Goal: Task Accomplishment & Management: Complete application form

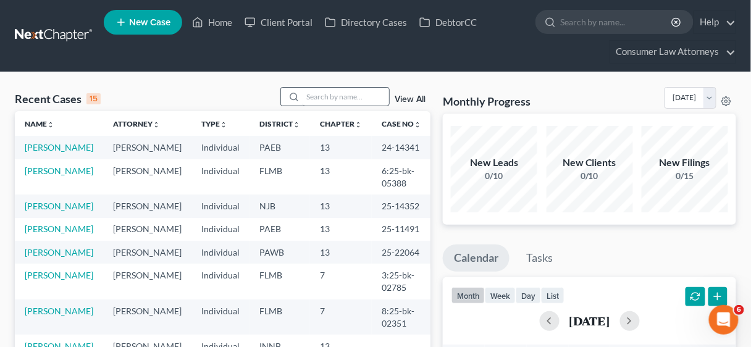
click at [334, 91] on input "search" at bounding box center [346, 97] width 86 height 18
type input "[PERSON_NAME]"
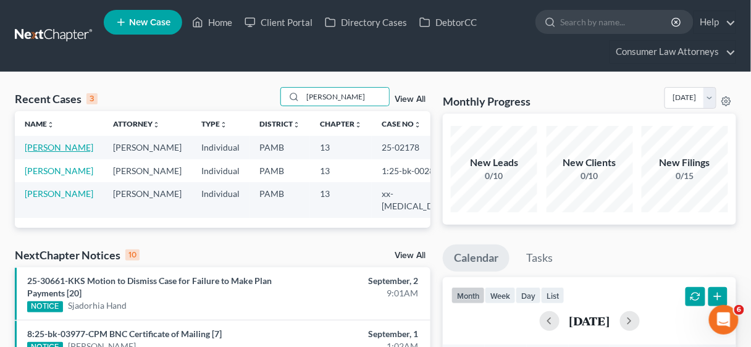
click at [47, 144] on link "[PERSON_NAME]" at bounding box center [59, 147] width 69 height 10
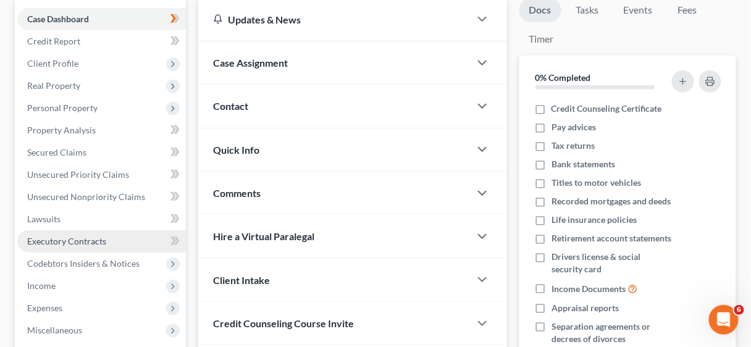
scroll to position [148, 0]
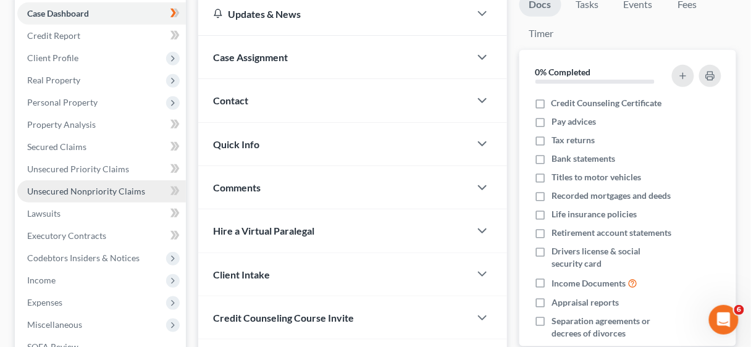
click at [73, 195] on span "Unsecured Nonpriority Claims" at bounding box center [86, 191] width 118 height 10
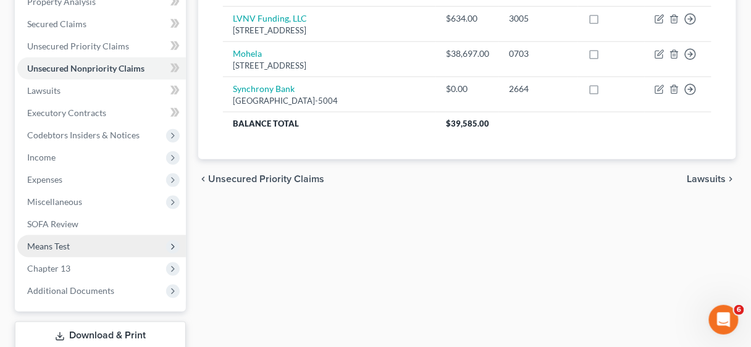
scroll to position [346, 0]
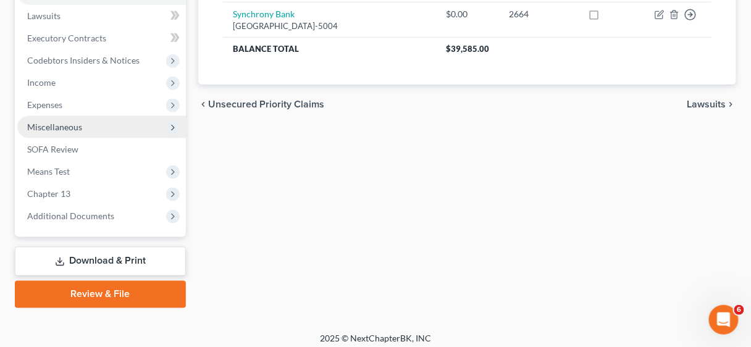
click at [64, 125] on span "Miscellaneous" at bounding box center [54, 127] width 55 height 10
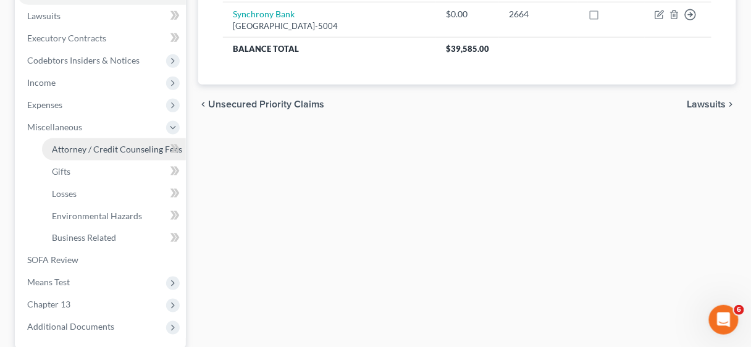
click at [82, 146] on span "Attorney / Credit Counseling Fees" at bounding box center [117, 149] width 130 height 10
select select "2"
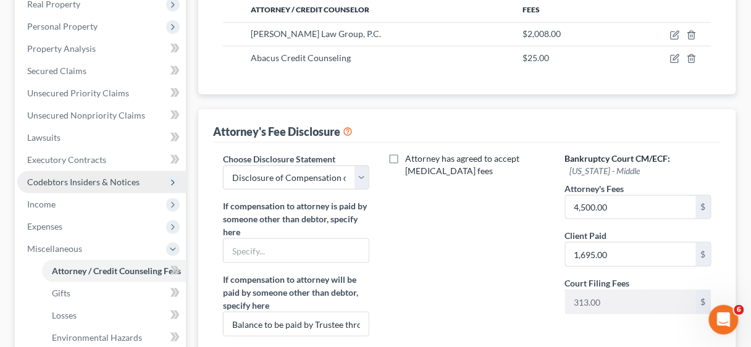
scroll to position [198, 0]
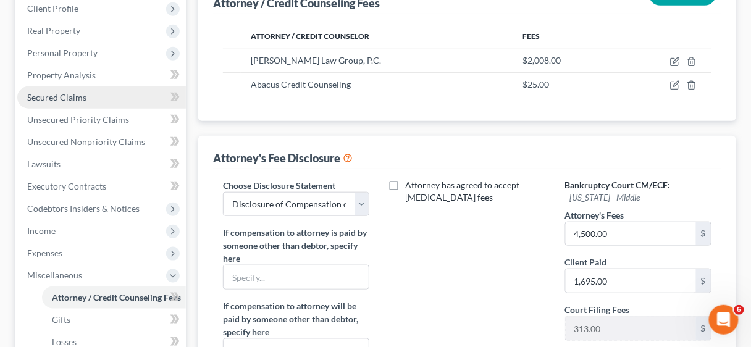
click at [70, 94] on span "Secured Claims" at bounding box center [56, 97] width 59 height 10
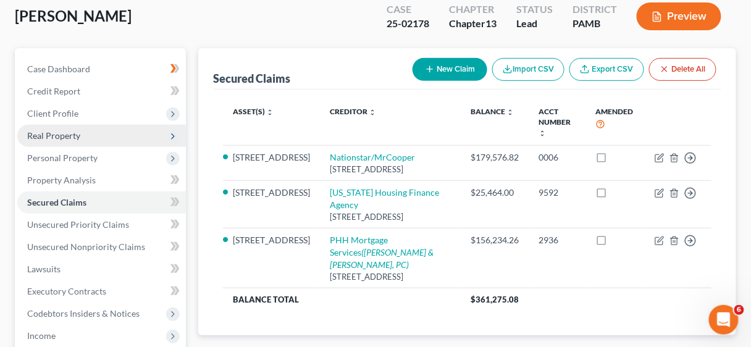
scroll to position [99, 0]
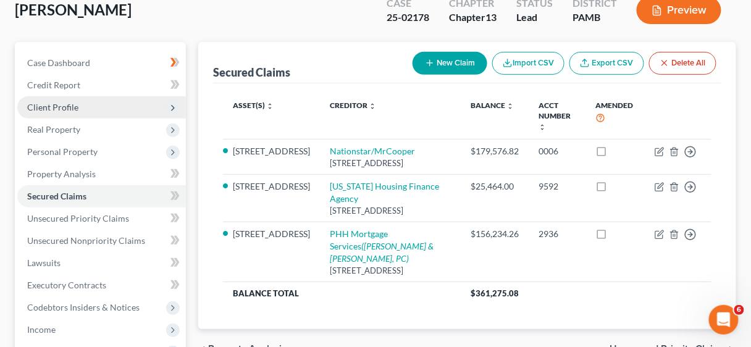
click at [59, 106] on span "Client Profile" at bounding box center [52, 107] width 51 height 10
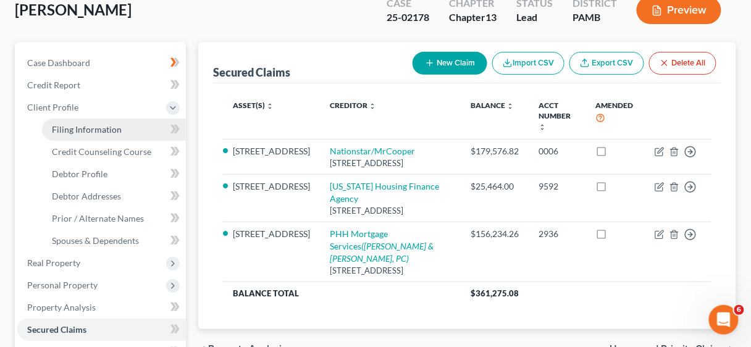
click at [79, 125] on span "Filing Information" at bounding box center [87, 129] width 70 height 10
select select "1"
select select "0"
select select "3"
select select "19"
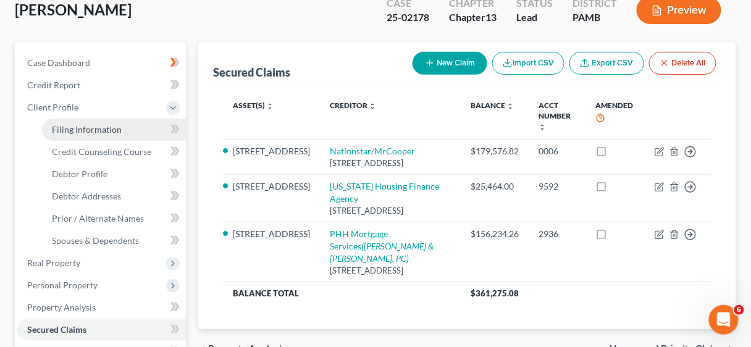
select select "2"
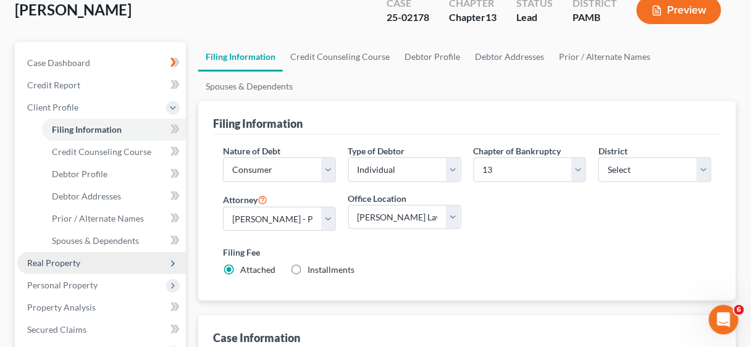
scroll to position [99, 0]
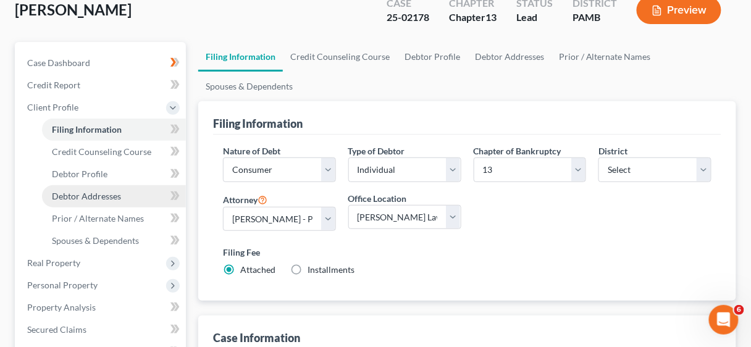
click at [88, 195] on span "Debtor Addresses" at bounding box center [86, 196] width 69 height 10
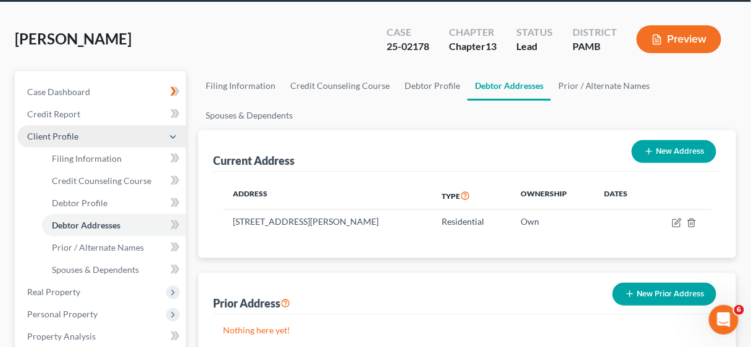
scroll to position [198, 0]
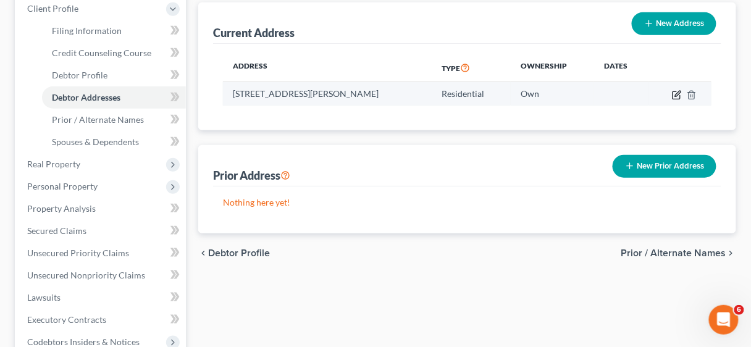
click at [676, 93] on icon "button" at bounding box center [677, 95] width 10 height 10
select select "39"
select select "66"
select select "0"
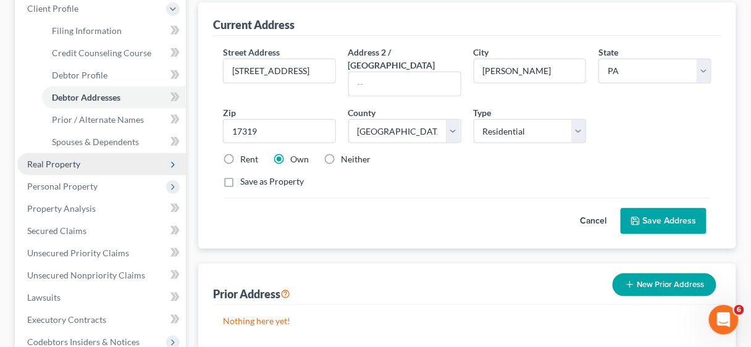
click at [65, 162] on span "Real Property" at bounding box center [53, 164] width 53 height 10
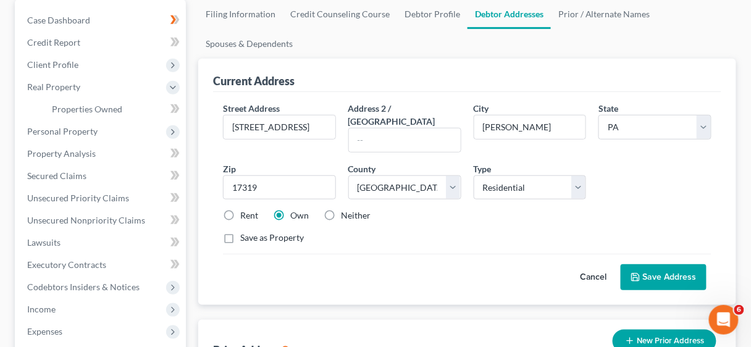
scroll to position [148, 0]
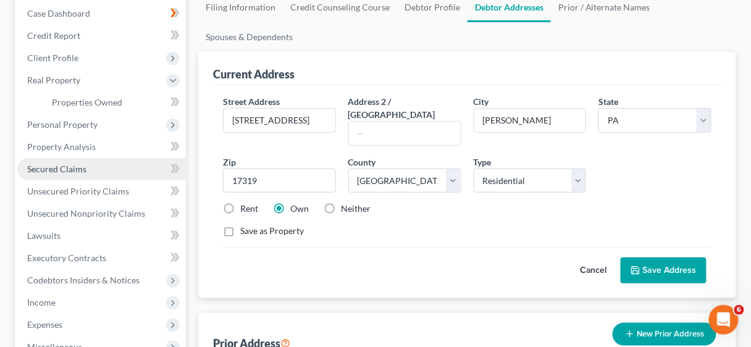
click at [68, 171] on span "Secured Claims" at bounding box center [56, 169] width 59 height 10
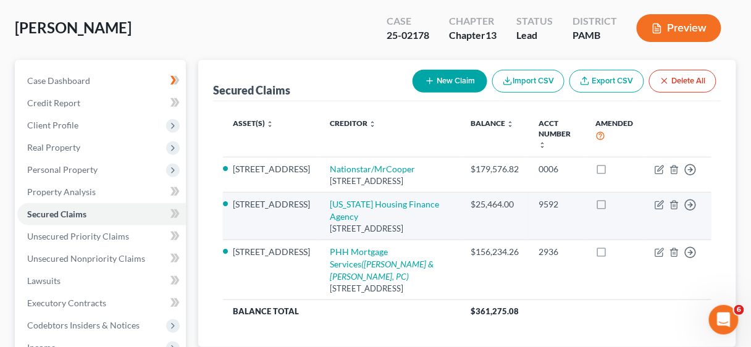
scroll to position [99, 0]
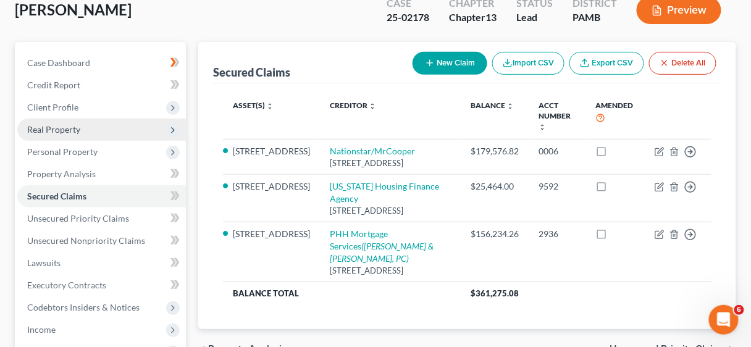
click at [68, 128] on span "Real Property" at bounding box center [53, 129] width 53 height 10
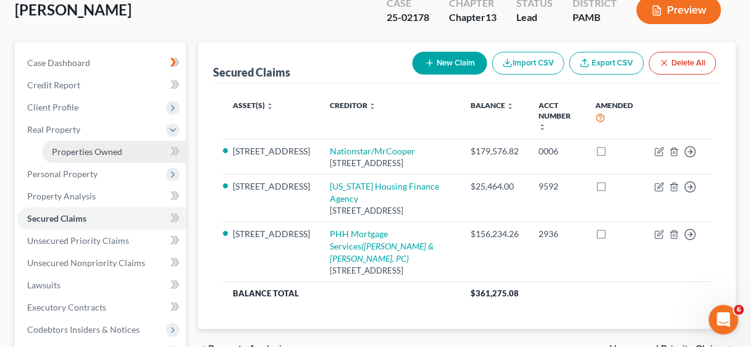
click at [90, 153] on span "Properties Owned" at bounding box center [87, 151] width 70 height 10
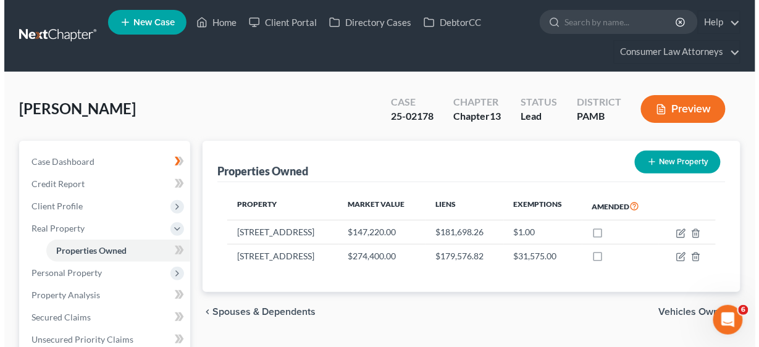
scroll to position [49, 0]
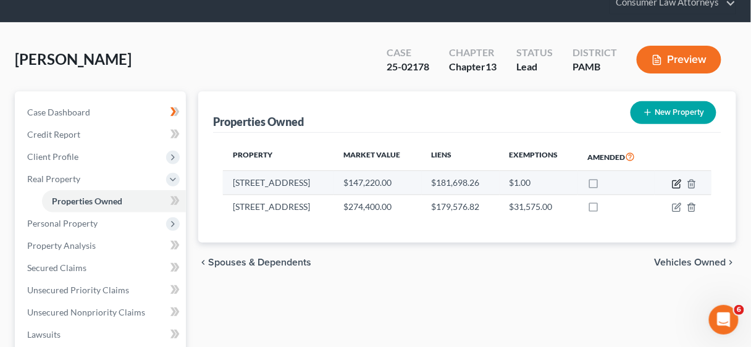
click at [675, 183] on icon "button" at bounding box center [677, 184] width 10 height 10
select select "39"
select select "66"
select select "0"
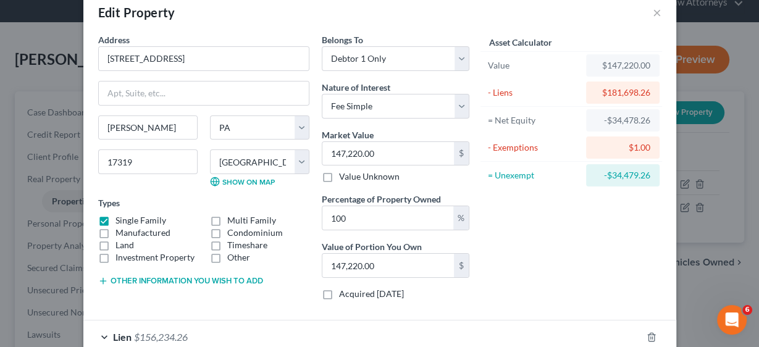
scroll to position [161, 0]
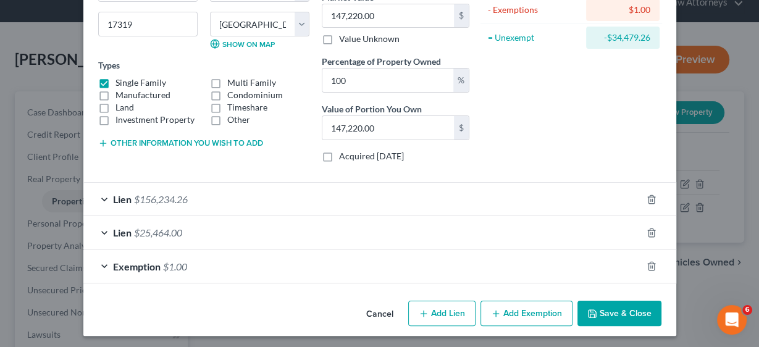
click at [612, 311] on button "Save & Close" at bounding box center [619, 314] width 84 height 26
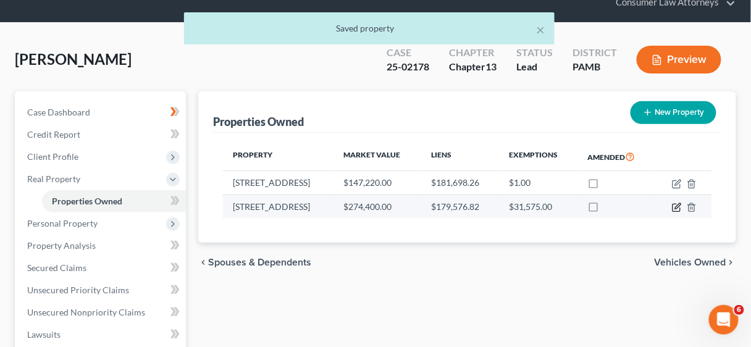
click at [674, 206] on icon "button" at bounding box center [677, 208] width 10 height 10
select select "39"
select select "66"
select select "3"
select select "0"
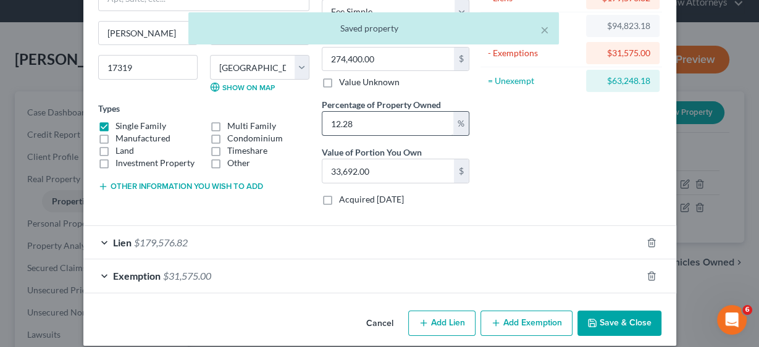
scroll to position [128, 0]
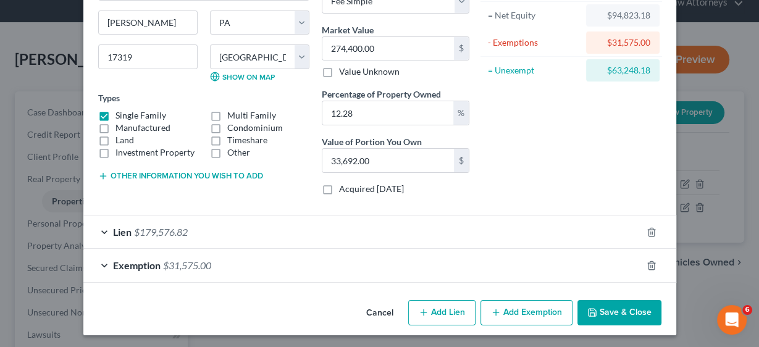
click at [135, 230] on span "$179,576.82" at bounding box center [161, 232] width 54 height 12
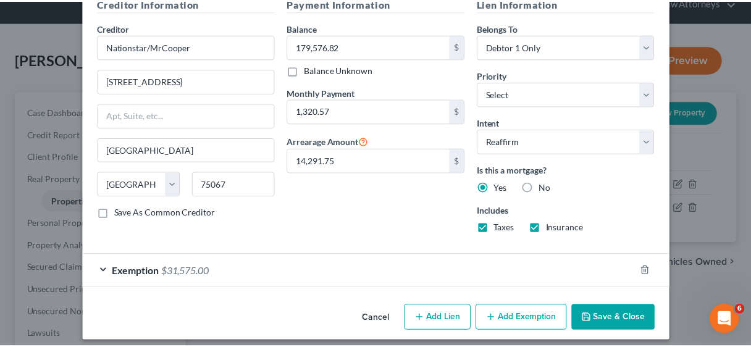
scroll to position [400, 0]
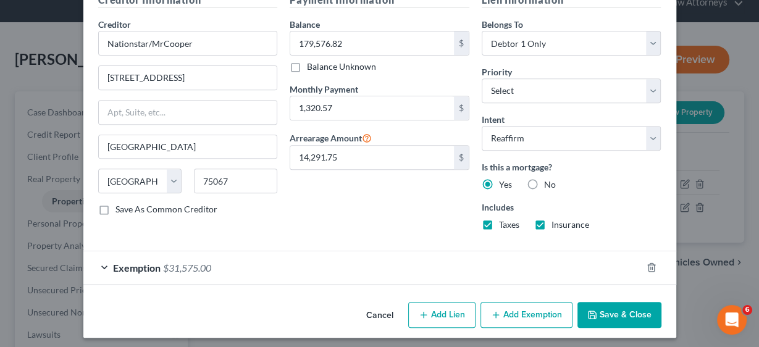
click at [611, 308] on button "Save & Close" at bounding box center [619, 315] width 84 height 26
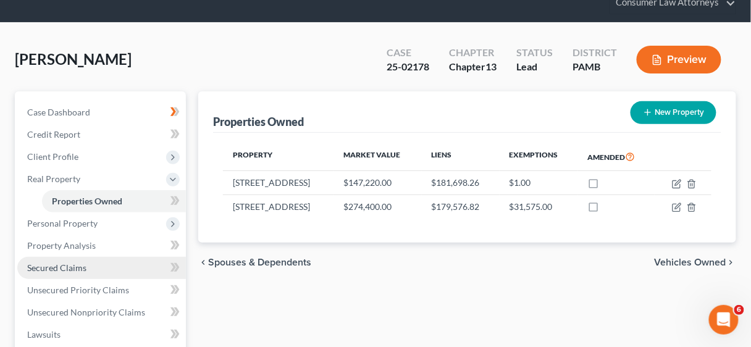
click at [66, 267] on span "Secured Claims" at bounding box center [56, 267] width 59 height 10
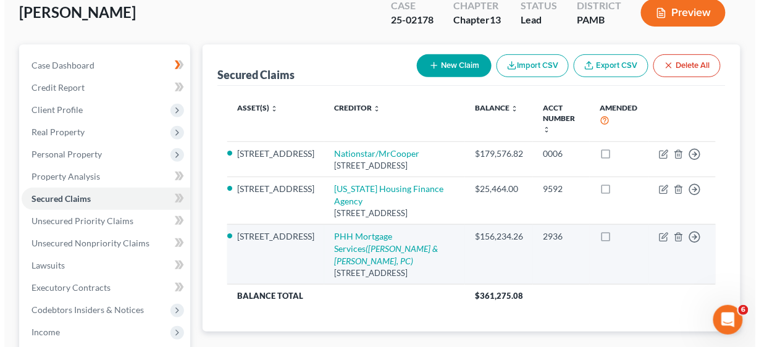
scroll to position [99, 0]
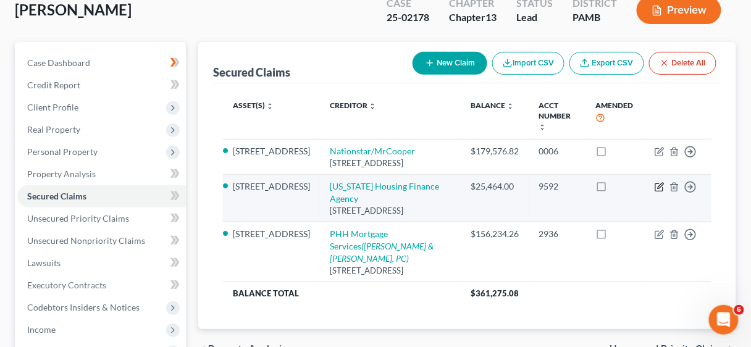
click at [658, 188] on icon "button" at bounding box center [661, 186] width 6 height 6
select select "39"
select select "2"
select select "0"
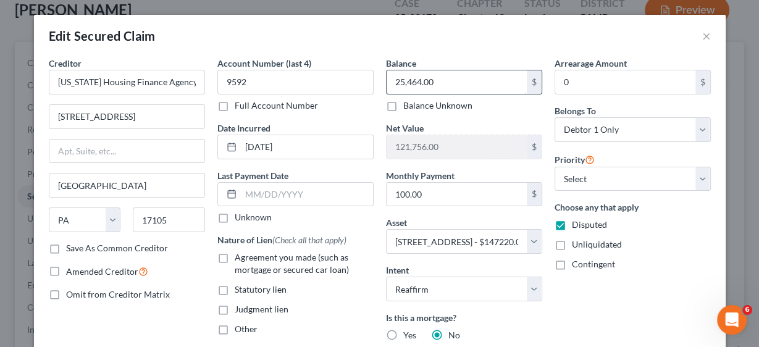
click at [460, 80] on input "25,464.00" at bounding box center [457, 81] width 140 height 23
type input "25,463.54"
click at [581, 88] on input "0" at bounding box center [625, 81] width 140 height 23
type input "1,800.00"
click at [235, 258] on label "Agreement you made (such as mortgage or secured car loan)" at bounding box center [304, 263] width 139 height 25
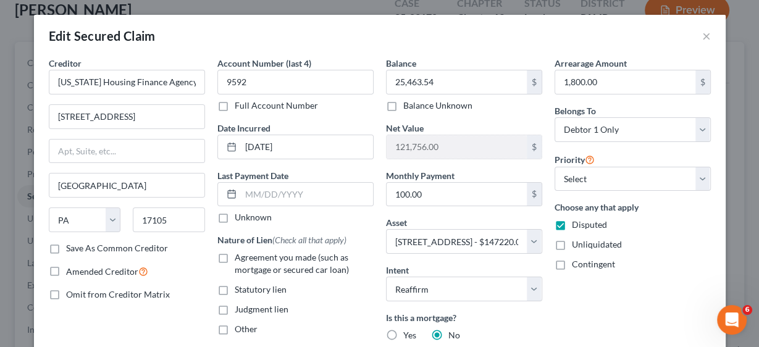
click at [240, 258] on input "Agreement you made (such as mortgage or secured car loan)" at bounding box center [244, 255] width 8 height 8
checkbox input "true"
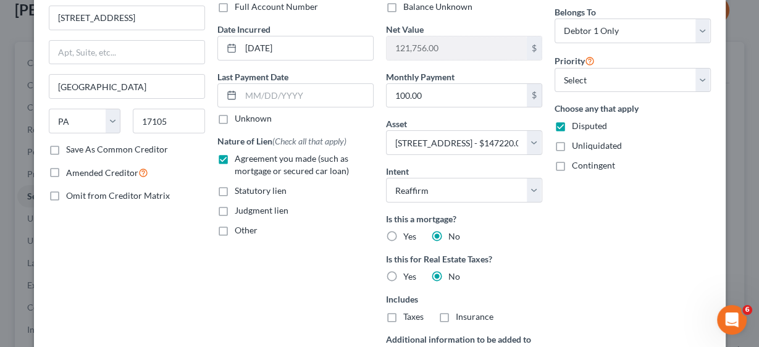
click at [403, 234] on label "Yes" at bounding box center [409, 236] width 13 height 12
click at [408, 234] on input "Yes" at bounding box center [412, 234] width 8 height 8
radio input "true"
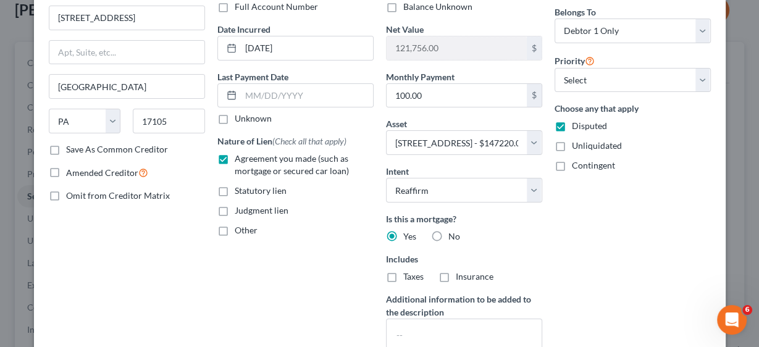
click at [403, 276] on label "Taxes" at bounding box center [413, 276] width 20 height 12
click at [408, 276] on input "Taxes" at bounding box center [412, 274] width 8 height 8
checkbox input "true"
click at [456, 275] on label "Insurance" at bounding box center [475, 276] width 38 height 12
click at [461, 275] on input "Insurance" at bounding box center [465, 274] width 8 height 8
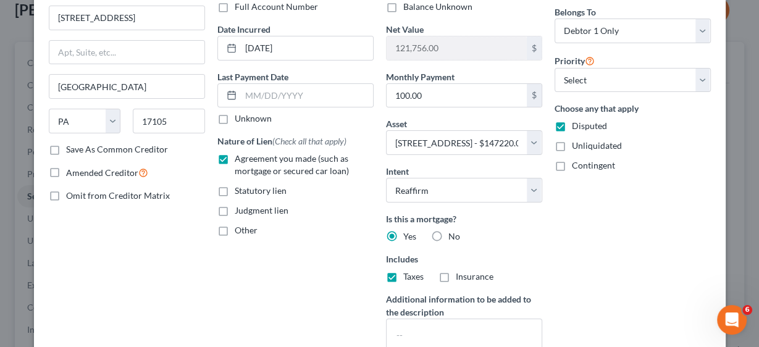
checkbox input "true"
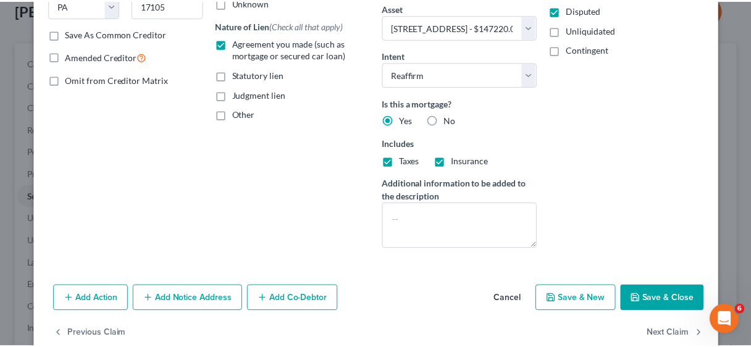
scroll to position [236, 0]
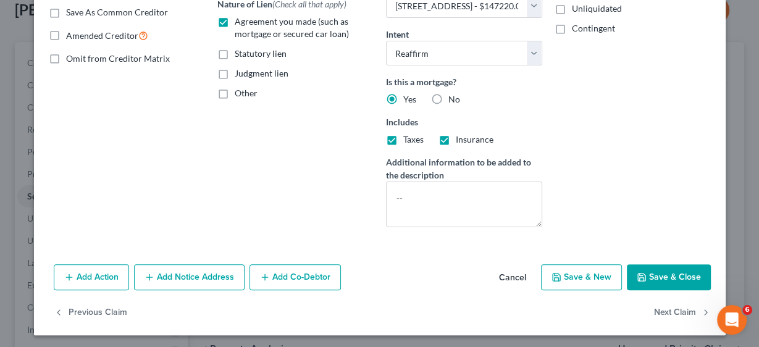
click at [661, 274] on button "Save & Close" at bounding box center [669, 277] width 84 height 26
select select
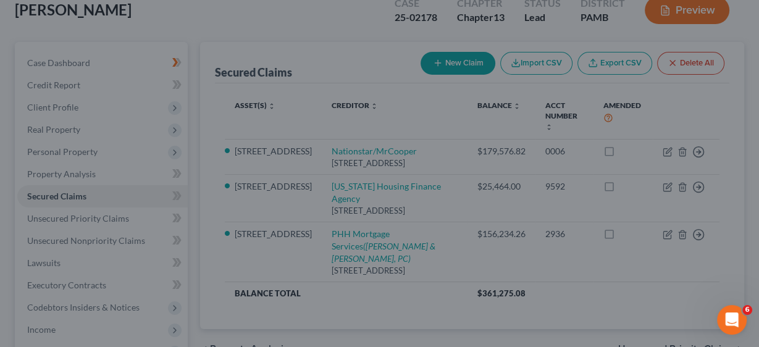
type input "121,756.46"
select select "2"
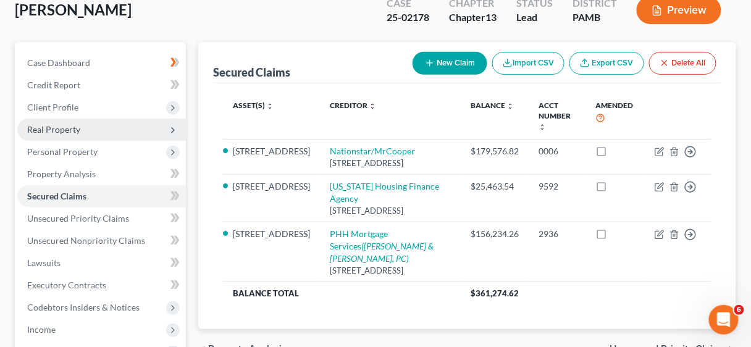
click at [56, 128] on span "Real Property" at bounding box center [53, 129] width 53 height 10
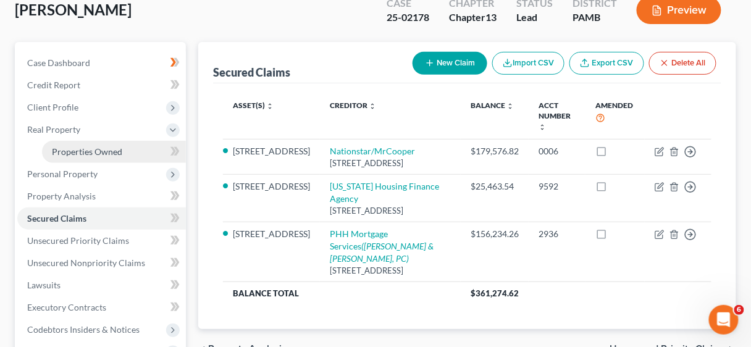
click at [107, 150] on span "Properties Owned" at bounding box center [87, 151] width 70 height 10
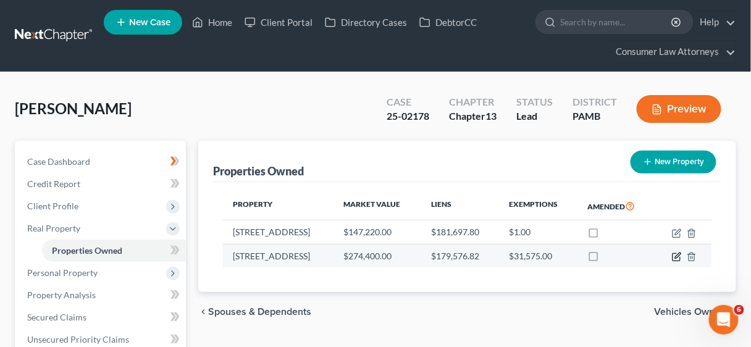
click at [677, 253] on icon "button" at bounding box center [677, 257] width 10 height 10
select select "39"
select select "66"
select select "3"
select select "0"
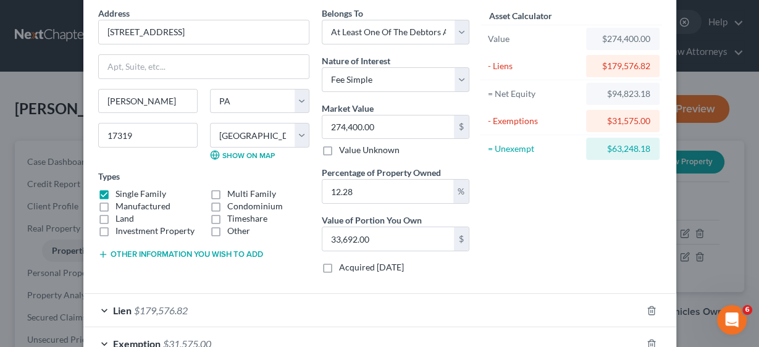
scroll to position [128, 0]
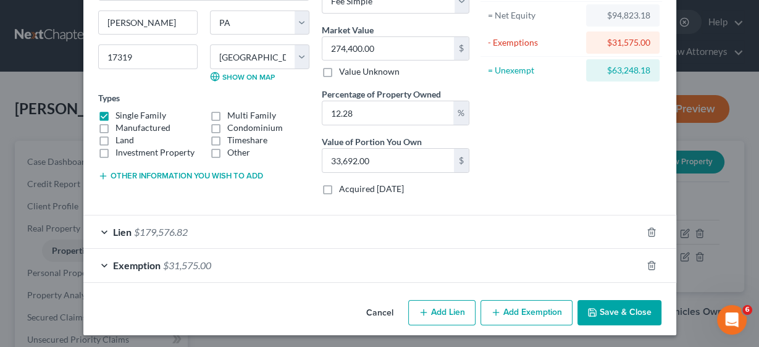
click at [119, 229] on span "Lien" at bounding box center [122, 232] width 19 height 12
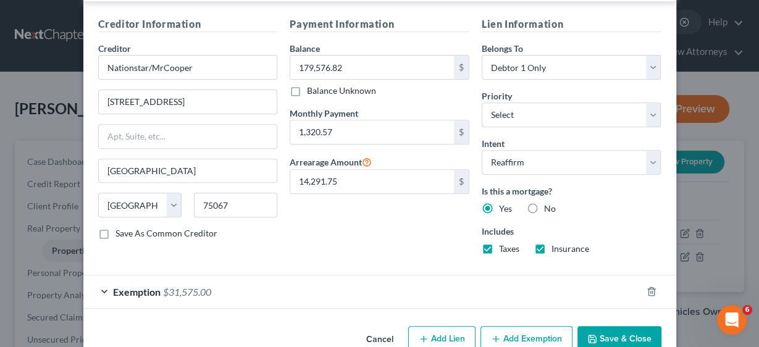
scroll to position [400, 0]
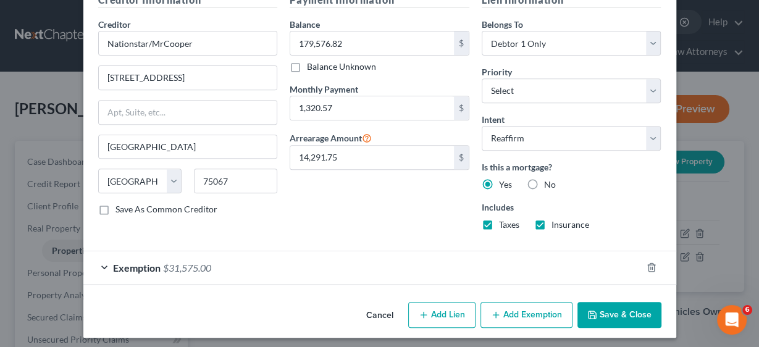
click at [445, 308] on button "Add Lien" at bounding box center [441, 315] width 67 height 26
select select "3"
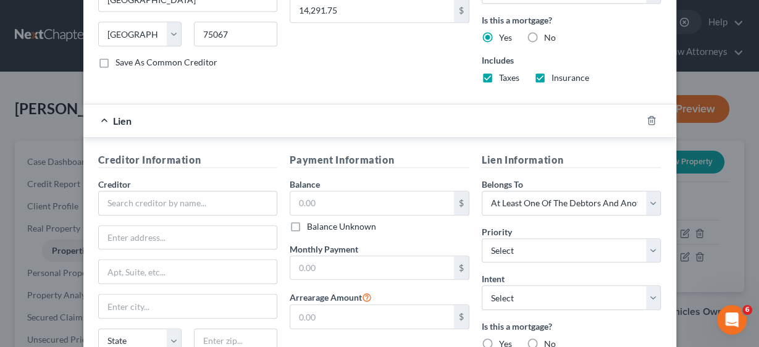
scroll to position [548, 0]
click at [647, 114] on icon "button" at bounding box center [652, 119] width 10 height 10
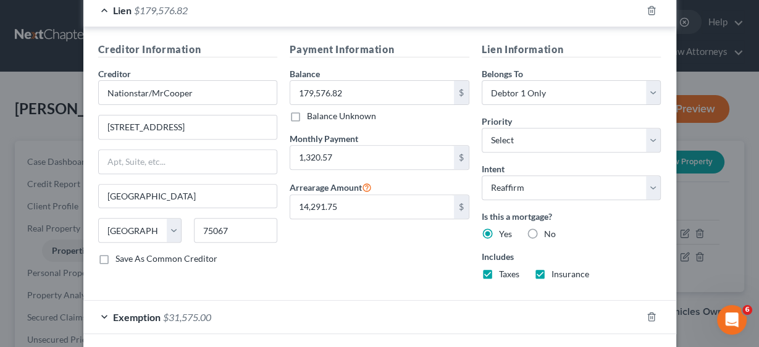
scroll to position [400, 0]
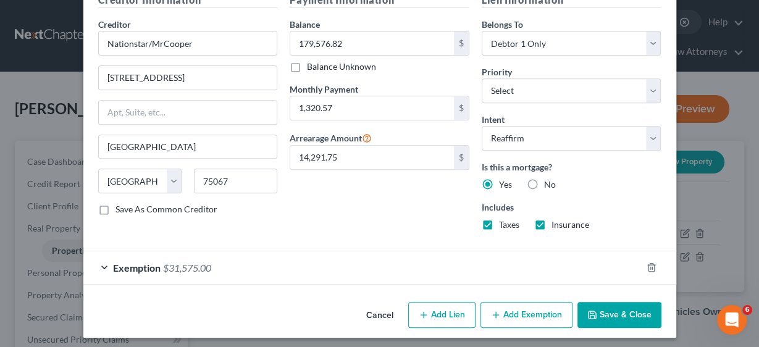
click at [626, 311] on button "Save & Close" at bounding box center [619, 315] width 84 height 26
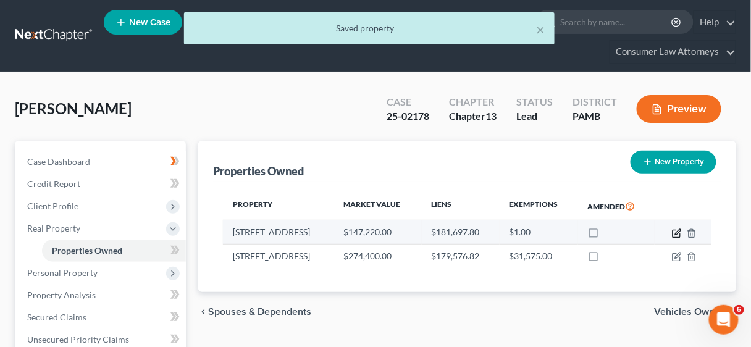
click at [673, 229] on icon "button" at bounding box center [677, 233] width 10 height 10
select select "39"
select select "66"
select select "0"
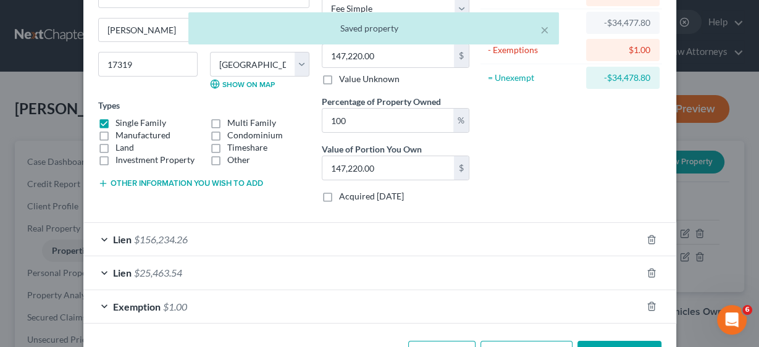
scroll to position [148, 0]
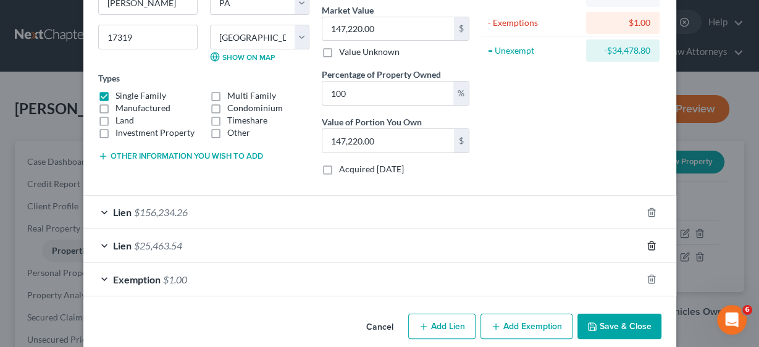
click at [648, 243] on polyline "button" at bounding box center [651, 243] width 7 height 0
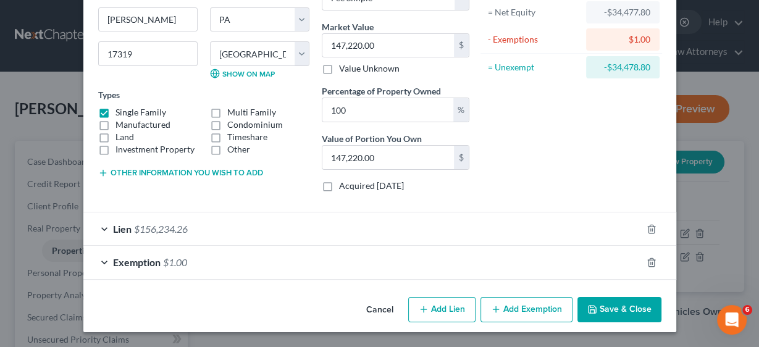
scroll to position [128, 0]
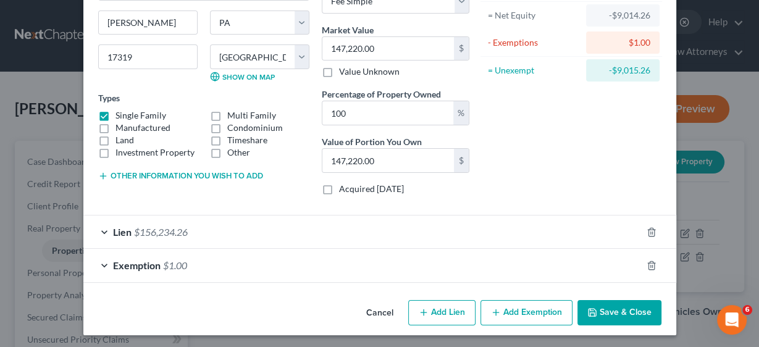
click at [620, 306] on button "Save & Close" at bounding box center [619, 313] width 84 height 26
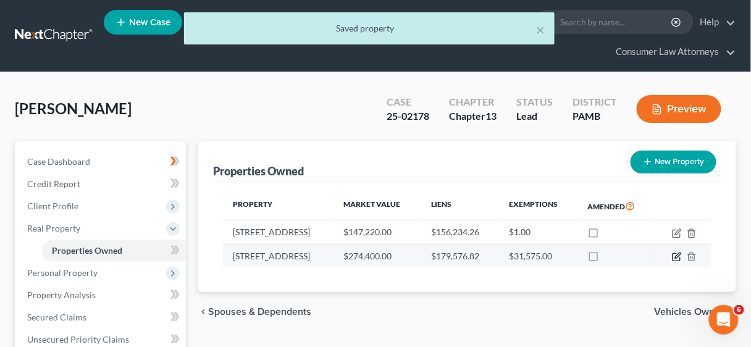
click at [673, 254] on icon "button" at bounding box center [676, 257] width 7 height 7
select select "39"
select select "66"
select select "3"
select select "0"
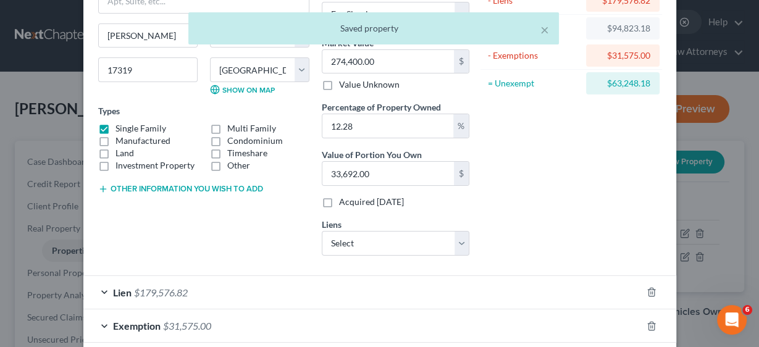
scroll to position [148, 0]
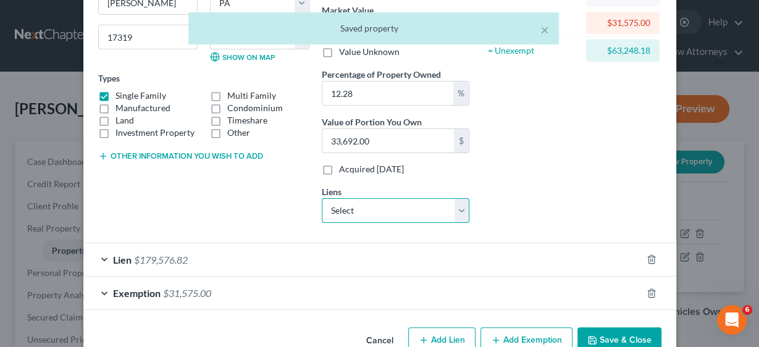
click at [455, 208] on select "Select [US_STATE] Housing Finance Agency - $25,463.54" at bounding box center [396, 210] width 148 height 25
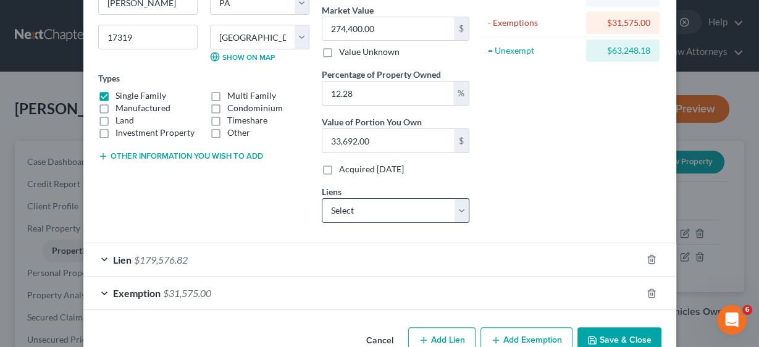
select select "39"
select select "0"
select select "2"
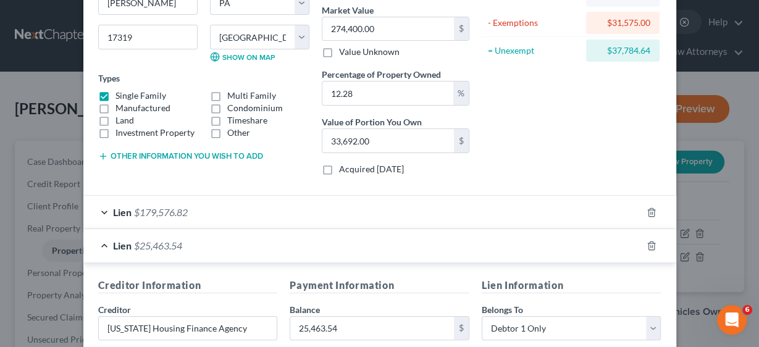
click at [128, 209] on div "Lien $179,576.82" at bounding box center [362, 212] width 558 height 33
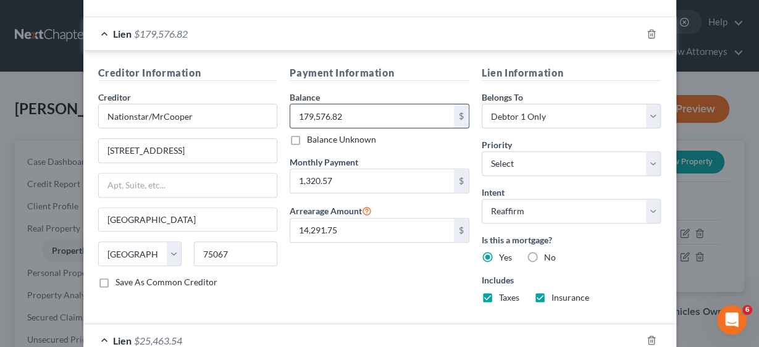
scroll to position [346, 0]
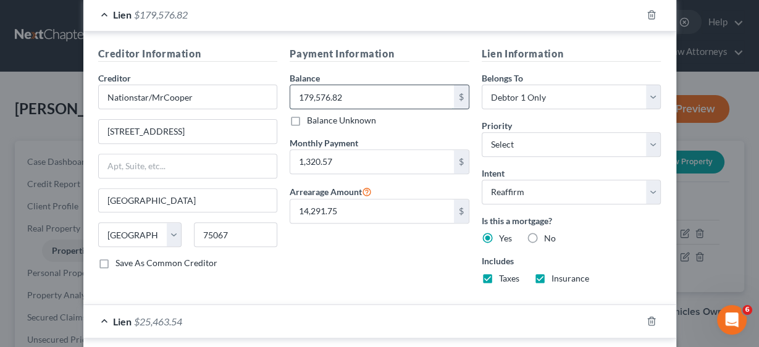
click at [348, 90] on input "179,576.82" at bounding box center [372, 96] width 164 height 23
type input "285,649.84"
click at [362, 162] on input "1,320.57" at bounding box center [372, 161] width 164 height 23
click at [354, 160] on input "1,320.57" at bounding box center [372, 161] width 164 height 23
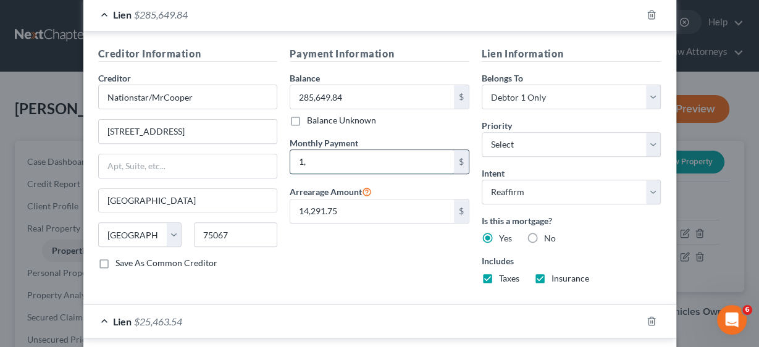
type input "1"
type input "1,275.89"
click at [361, 203] on input "14,291.75" at bounding box center [372, 210] width 164 height 23
click at [363, 211] on input "14,291.75" at bounding box center [372, 210] width 164 height 23
drag, startPoint x: 362, startPoint y: 204, endPoint x: 308, endPoint y: 212, distance: 55.0
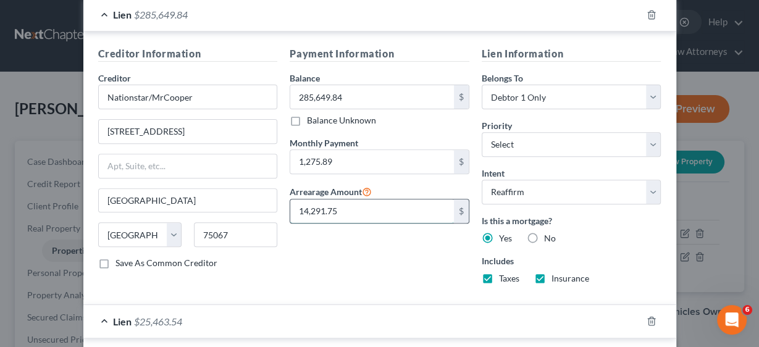
click at [292, 207] on input "14,291.75" at bounding box center [372, 210] width 164 height 23
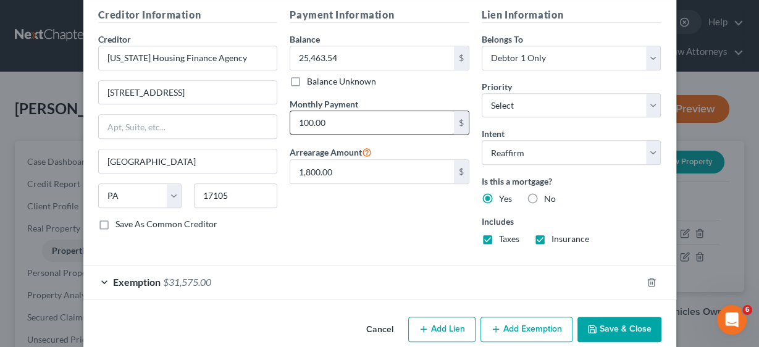
scroll to position [705, 0]
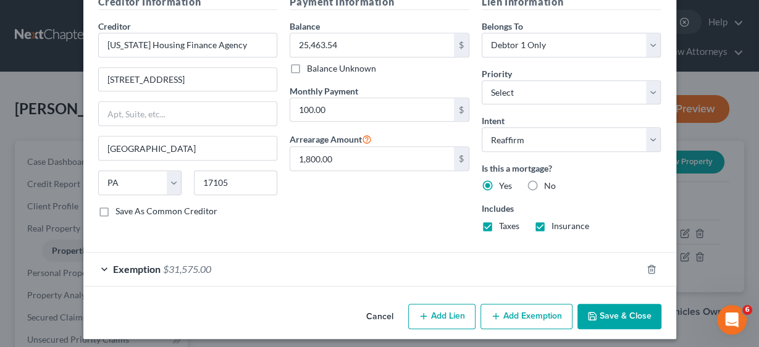
type input "37,987.00"
click at [621, 309] on button "Save & Close" at bounding box center [619, 317] width 84 height 26
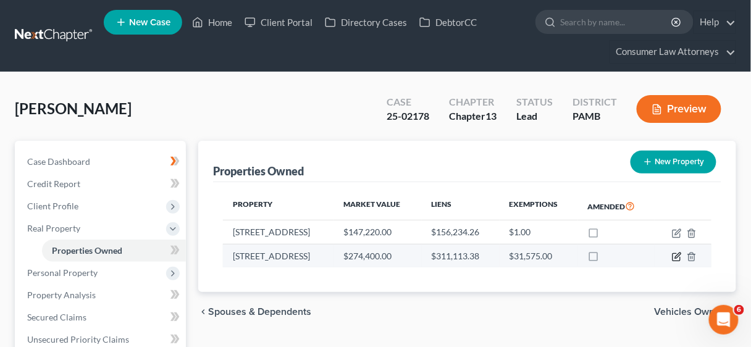
click at [674, 255] on icon "button" at bounding box center [677, 257] width 10 height 10
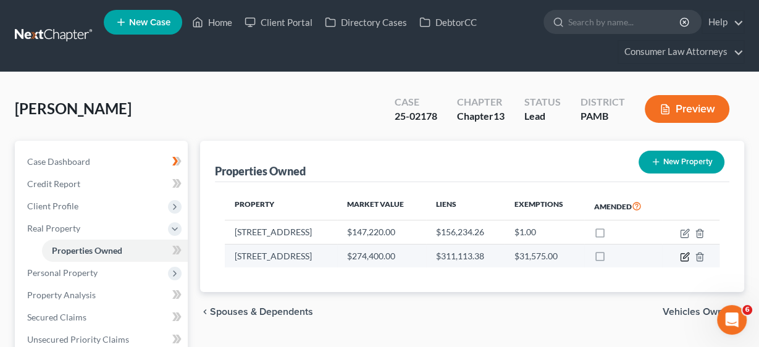
select select "39"
select select "66"
select select "3"
select select "0"
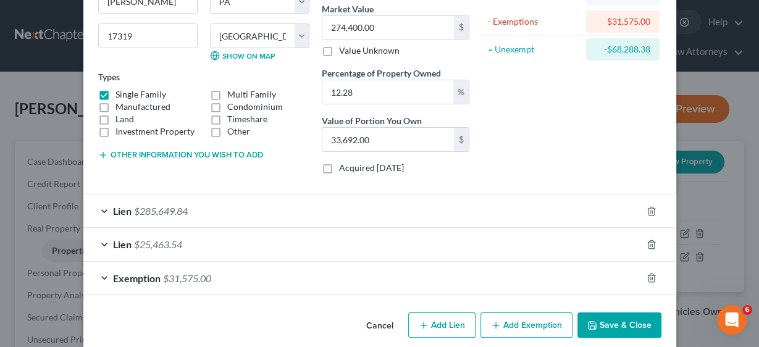
scroll to position [161, 0]
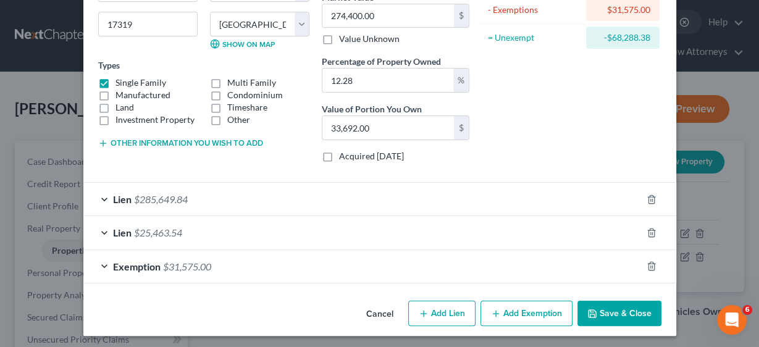
click at [617, 307] on button "Save & Close" at bounding box center [619, 314] width 84 height 26
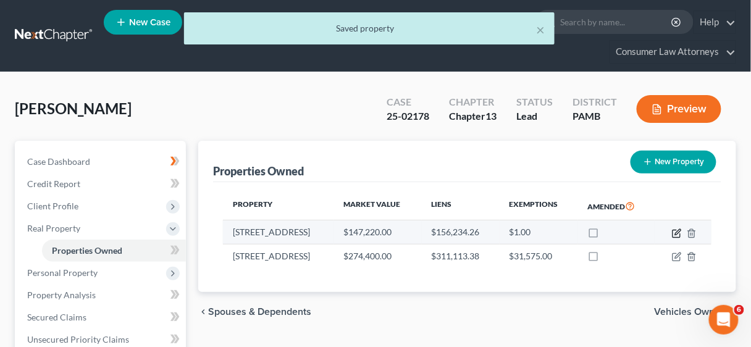
click at [674, 230] on icon "button" at bounding box center [677, 233] width 10 height 10
select select "39"
select select "66"
select select "0"
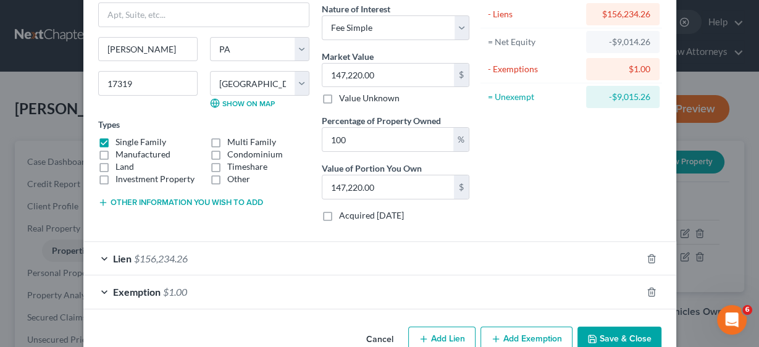
scroll to position [128, 0]
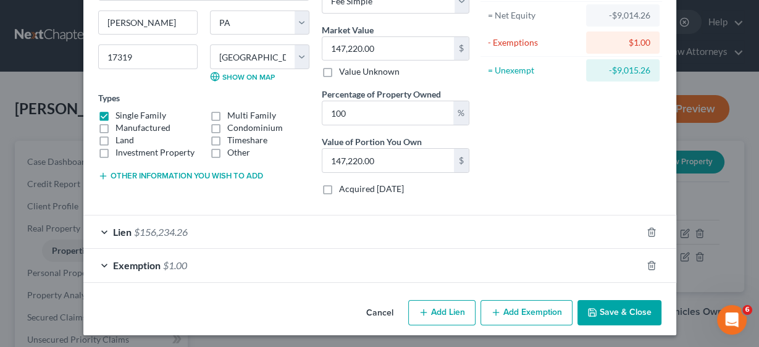
click at [120, 229] on span "Lien" at bounding box center [122, 232] width 19 height 12
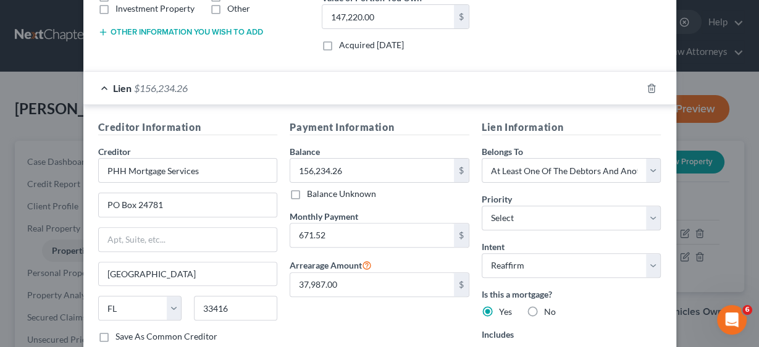
scroll to position [277, 0]
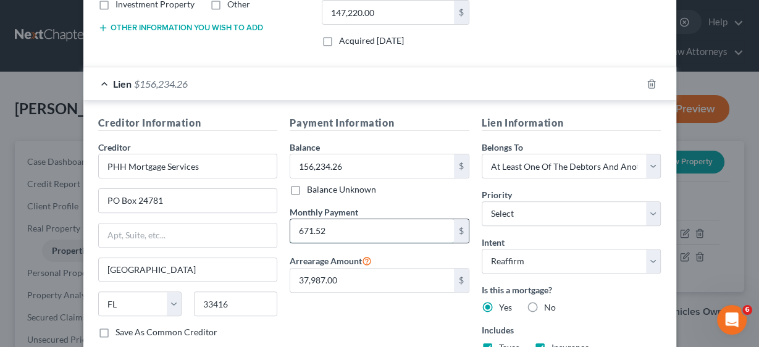
click at [346, 228] on input "671.52" at bounding box center [372, 230] width 164 height 23
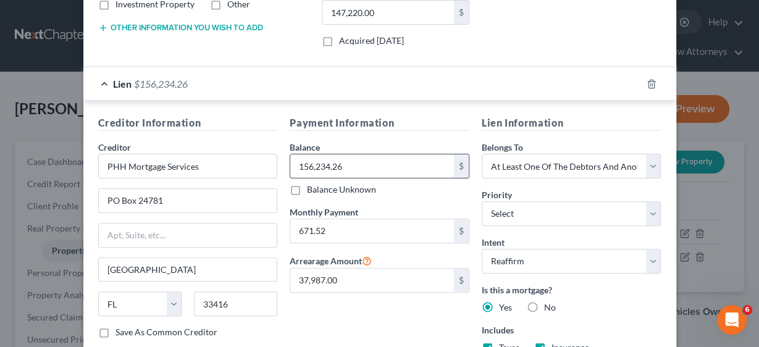
click at [359, 164] on input "156,234.26" at bounding box center [372, 165] width 164 height 23
type input "146,741.37"
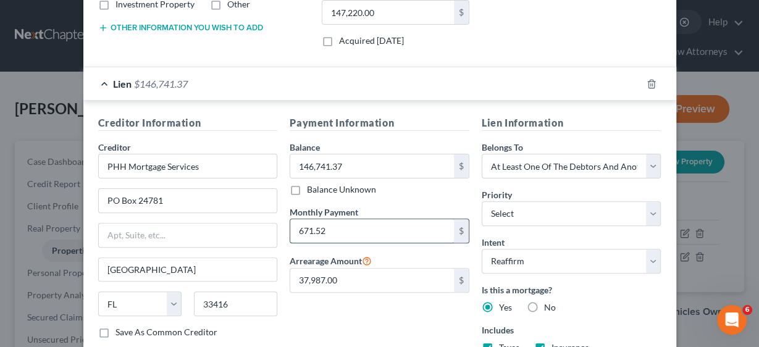
click at [356, 232] on input "671.52" at bounding box center [372, 230] width 164 height 23
type input "565.25"
click at [354, 277] on input "37,987.00" at bounding box center [372, 280] width 164 height 23
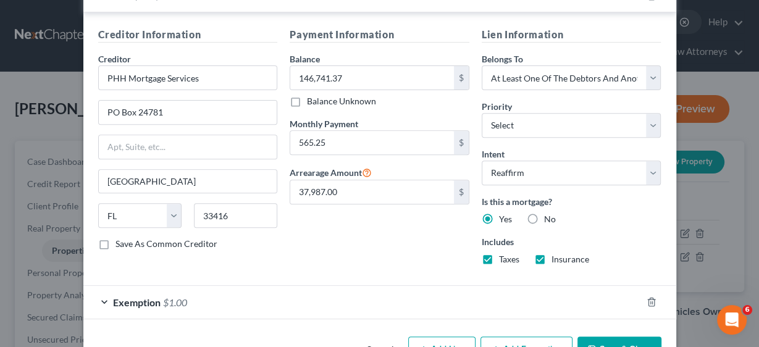
scroll to position [400, 0]
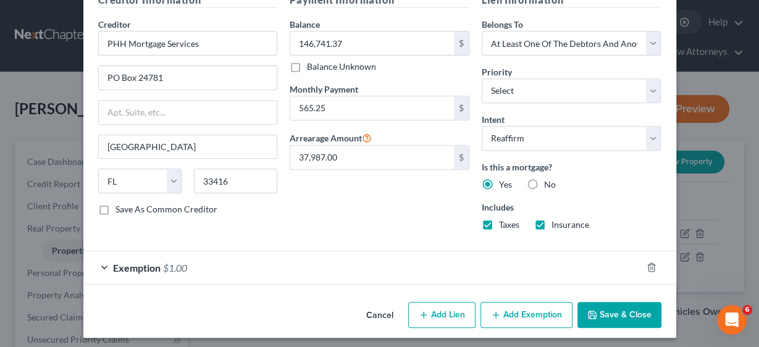
click at [614, 309] on button "Save & Close" at bounding box center [619, 315] width 84 height 26
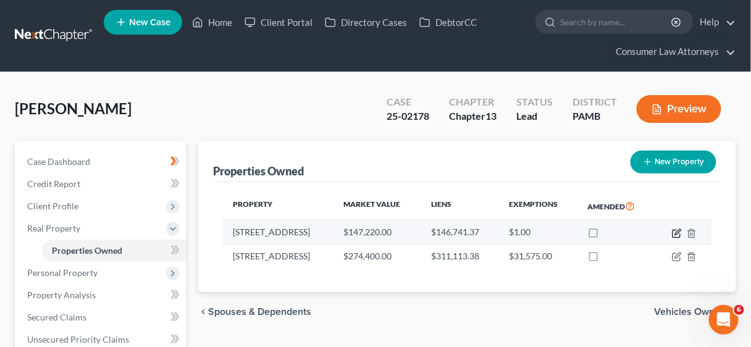
click at [672, 231] on icon "button" at bounding box center [677, 233] width 10 height 10
select select "39"
select select "66"
select select "0"
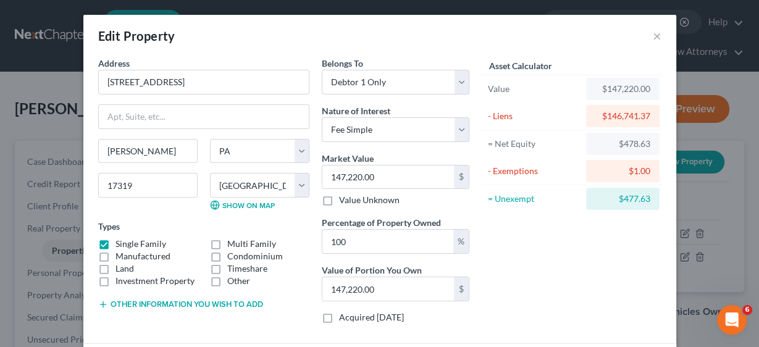
scroll to position [128, 0]
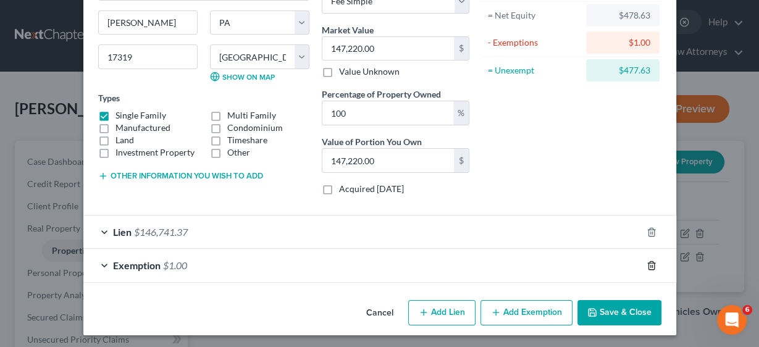
click at [647, 261] on icon "button" at bounding box center [652, 266] width 10 height 10
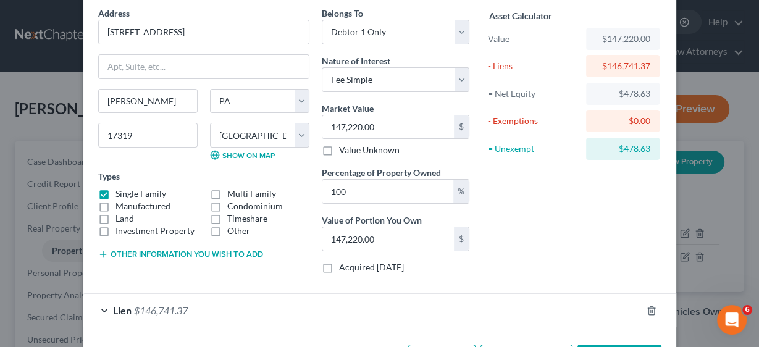
scroll to position [95, 0]
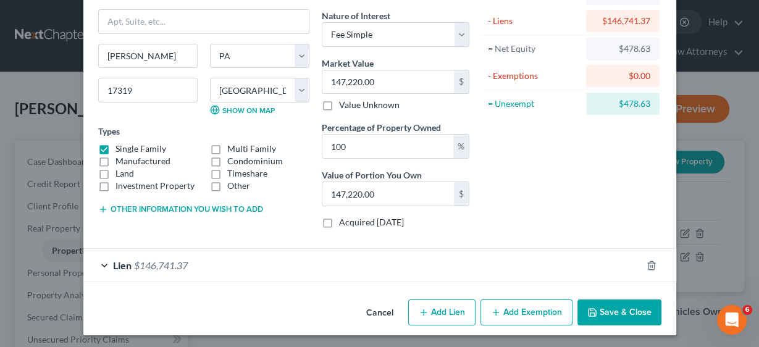
click at [149, 261] on span "$146,741.37" at bounding box center [161, 265] width 54 height 12
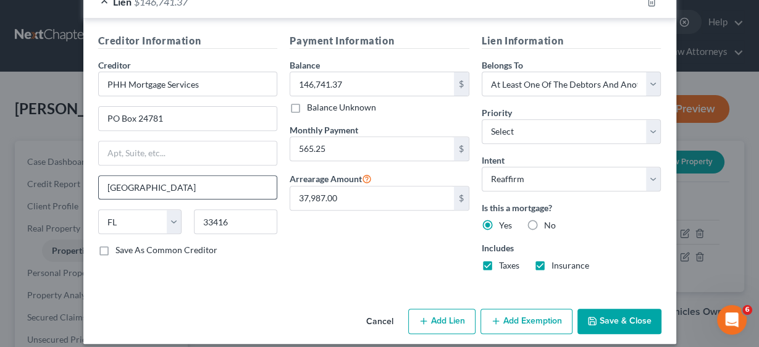
scroll to position [366, 0]
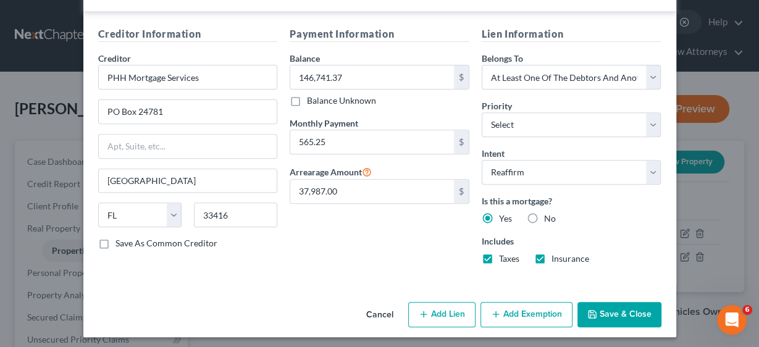
click at [547, 306] on button "Add Exemption" at bounding box center [526, 315] width 92 height 26
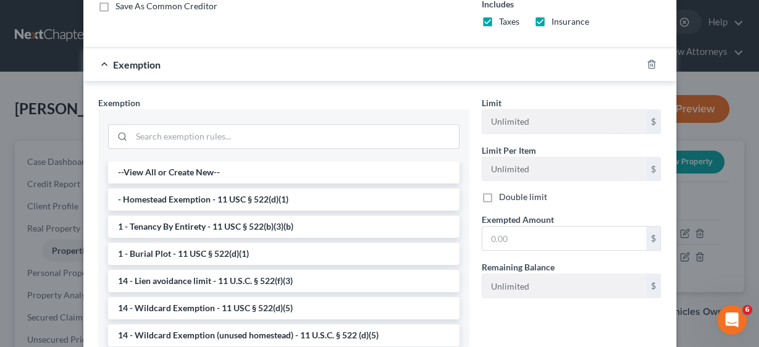
scroll to position [613, 0]
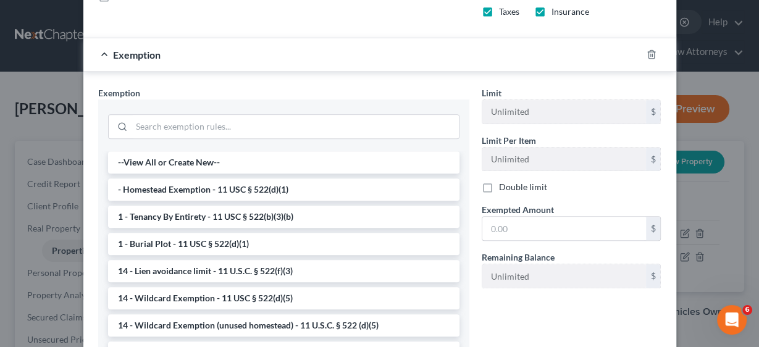
click at [248, 185] on li "- Homestead Exemption - 11 USC § 522(d)(1)" at bounding box center [283, 189] width 351 height 22
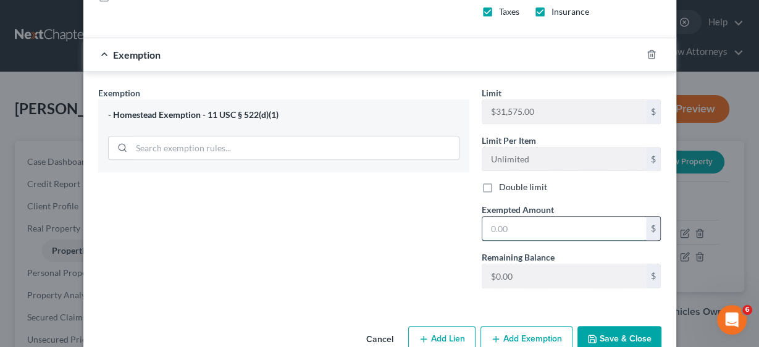
click at [554, 229] on input "text" at bounding box center [564, 228] width 164 height 23
type input "31,575.00"
click at [616, 333] on button "Save & Close" at bounding box center [619, 339] width 84 height 26
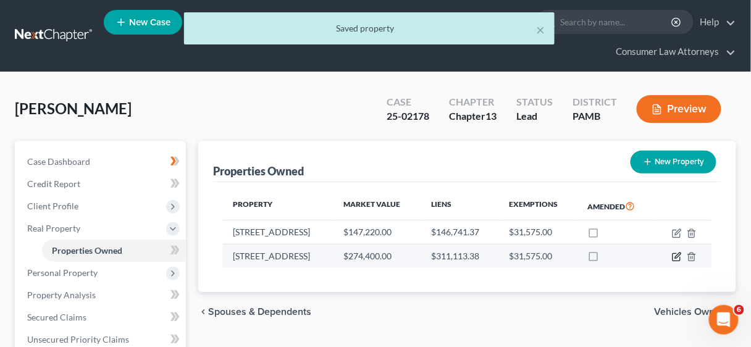
click at [673, 254] on icon "button" at bounding box center [676, 257] width 7 height 7
select select "39"
select select "66"
select select "3"
select select "0"
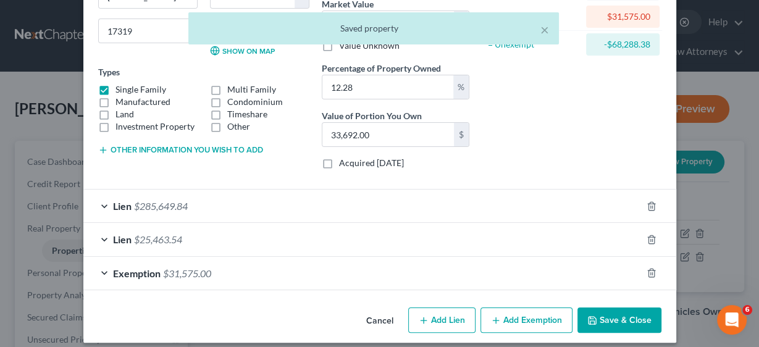
scroll to position [161, 0]
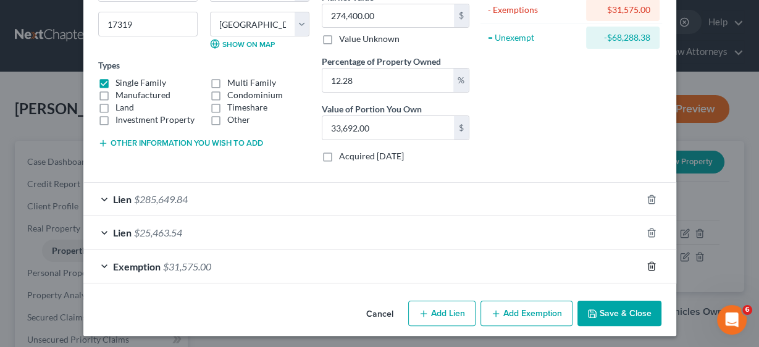
click at [648, 264] on polyline "button" at bounding box center [651, 264] width 7 height 0
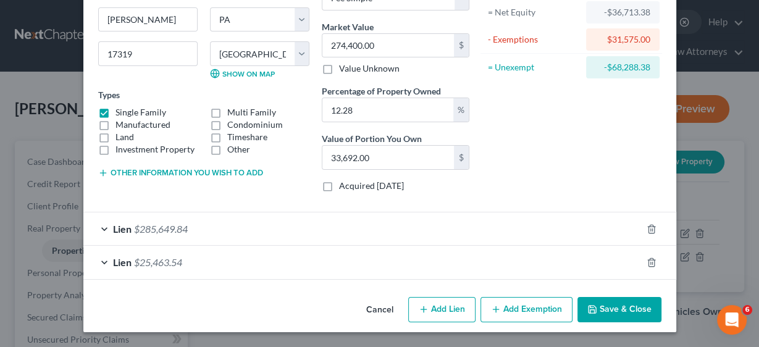
scroll to position [128, 0]
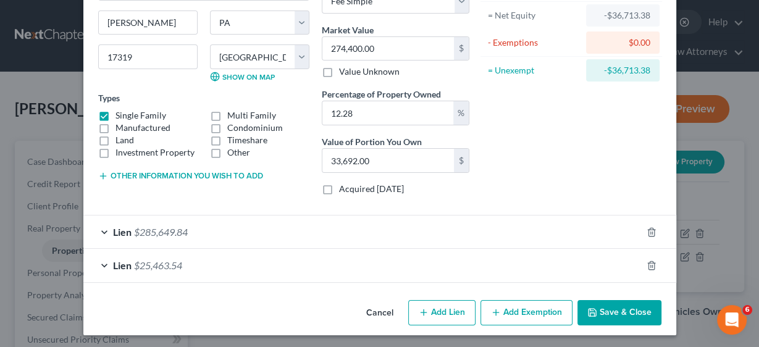
click at [626, 312] on button "Save & Close" at bounding box center [619, 313] width 84 height 26
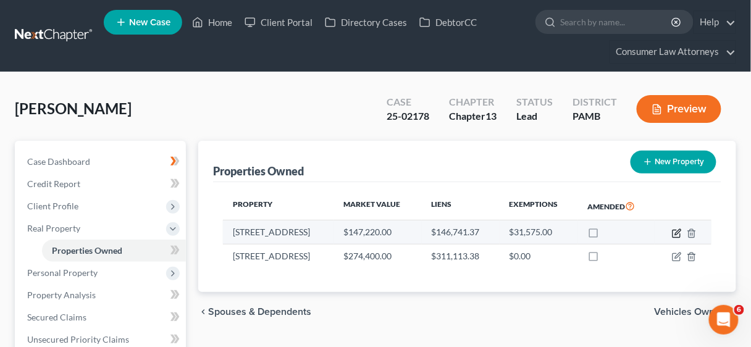
click at [674, 231] on icon "button" at bounding box center [677, 233] width 10 height 10
select select "39"
select select "66"
select select "0"
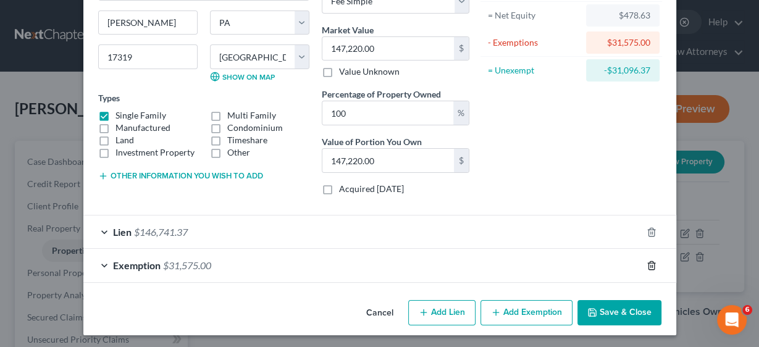
click at [652, 265] on line "button" at bounding box center [652, 266] width 0 height 2
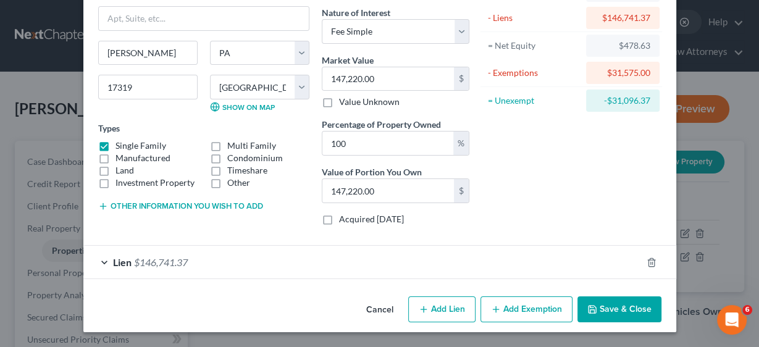
scroll to position [95, 0]
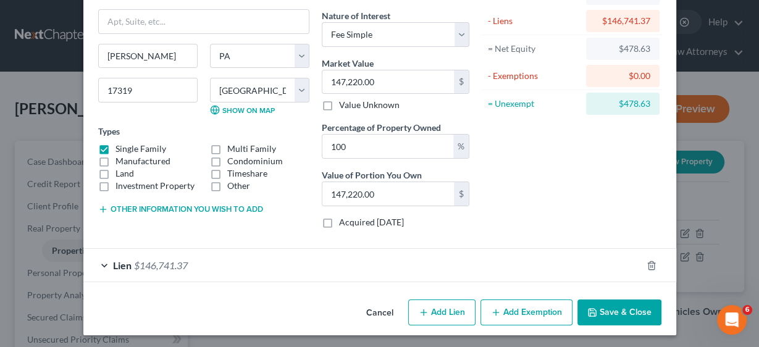
click at [539, 309] on button "Add Exemption" at bounding box center [526, 313] width 92 height 26
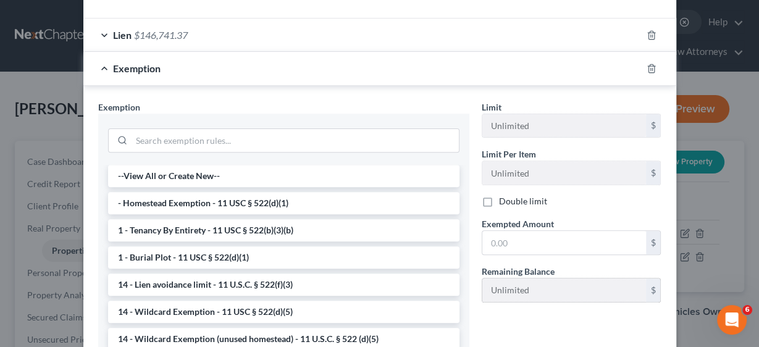
scroll to position [342, 0]
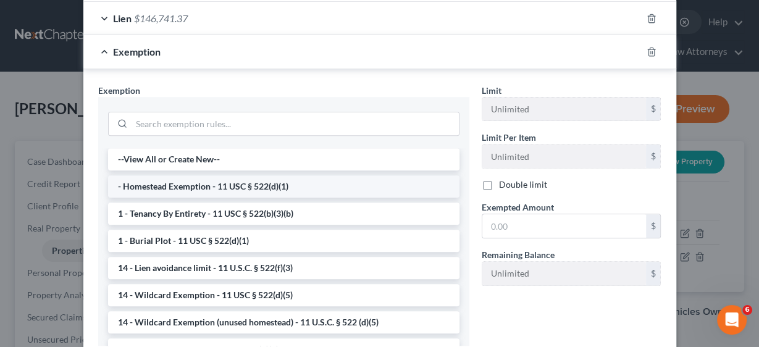
click at [271, 186] on li "- Homestead Exemption - 11 USC § 522(d)(1)" at bounding box center [283, 186] width 351 height 22
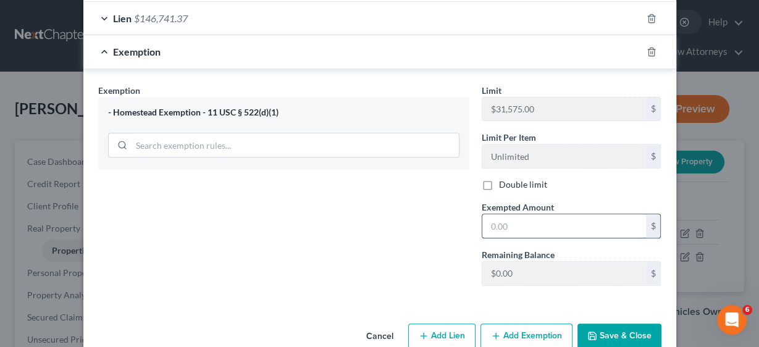
click at [547, 218] on input "text" at bounding box center [564, 225] width 164 height 23
type input "478.63"
click at [611, 333] on button "Save & Close" at bounding box center [619, 337] width 84 height 26
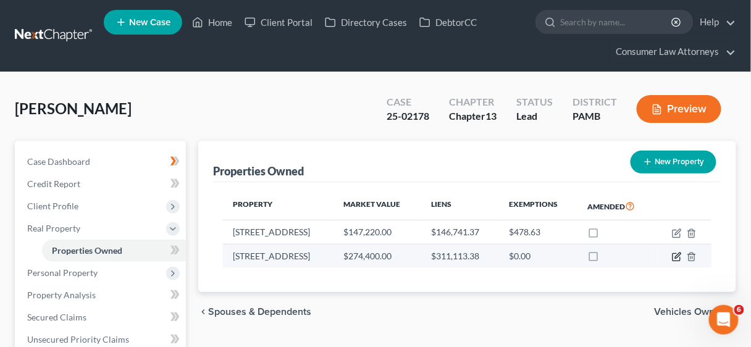
click at [674, 254] on icon "button" at bounding box center [677, 257] width 10 height 10
select select "39"
select select "66"
select select "3"
select select "0"
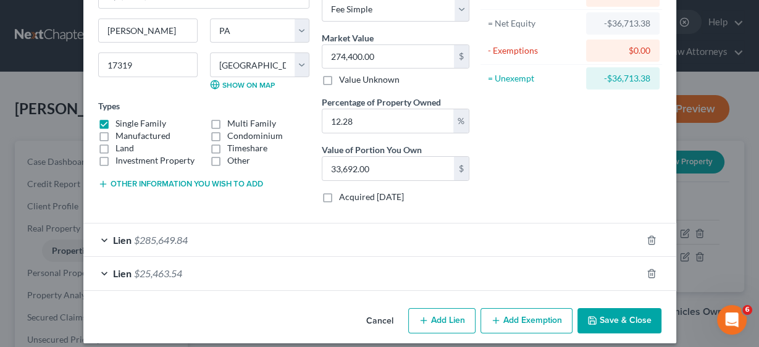
scroll to position [128, 0]
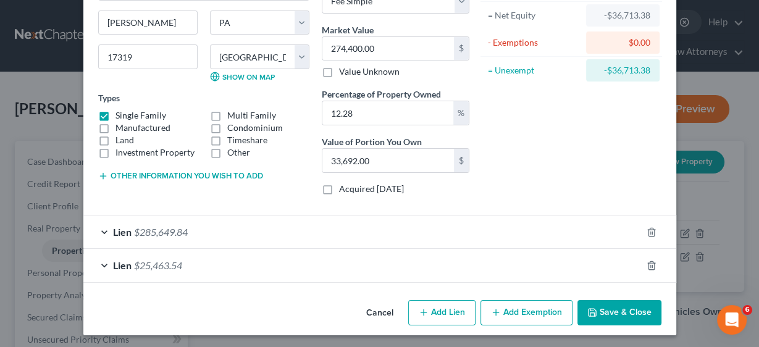
click at [141, 260] on span "$25,463.54" at bounding box center [158, 265] width 48 height 12
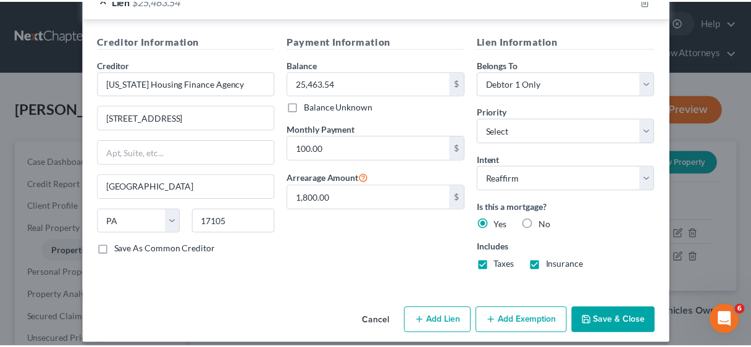
scroll to position [400, 0]
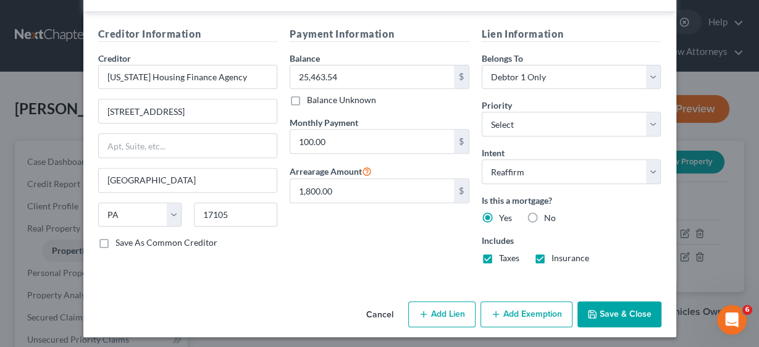
click at [615, 306] on button "Save & Close" at bounding box center [619, 314] width 84 height 26
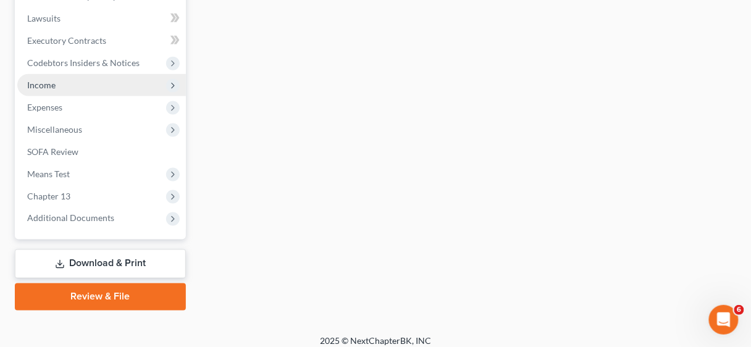
scroll to position [374, 0]
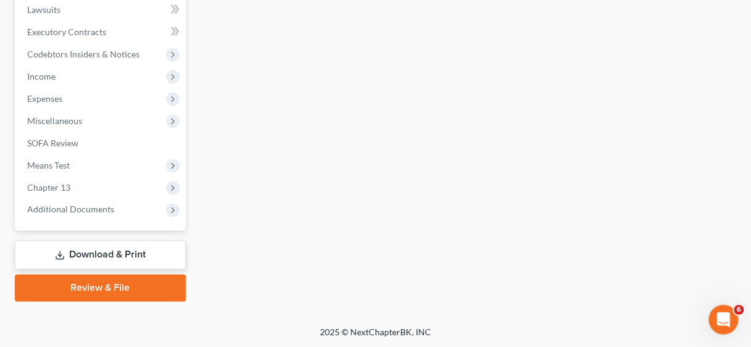
click at [81, 251] on link "Download & Print" at bounding box center [100, 255] width 171 height 29
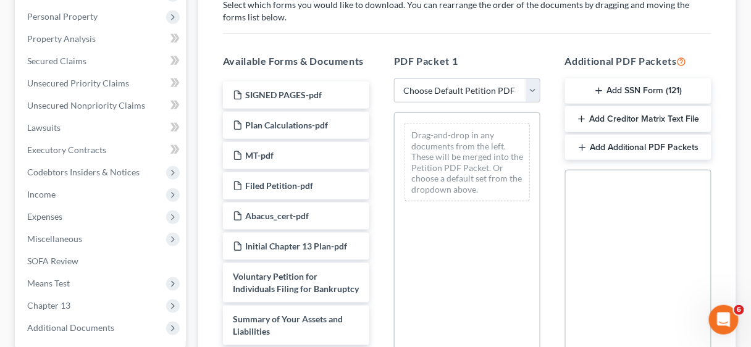
scroll to position [247, 0]
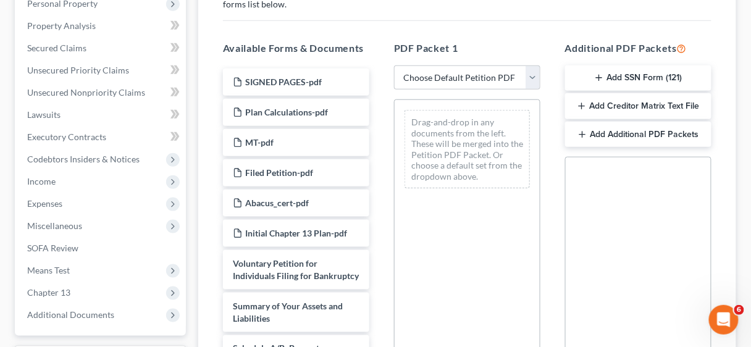
click at [618, 134] on button "Add Additional PDF Packets" at bounding box center [638, 135] width 146 height 26
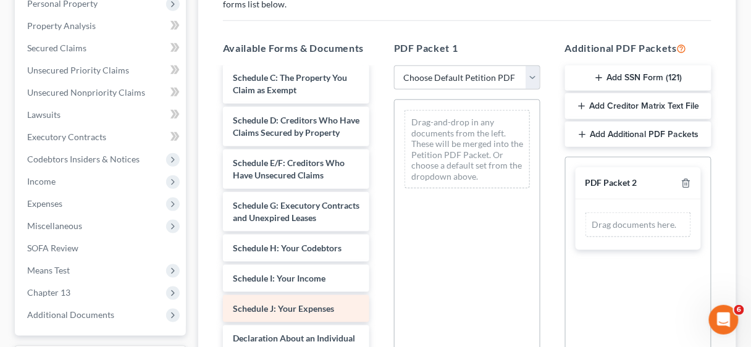
scroll to position [296, 0]
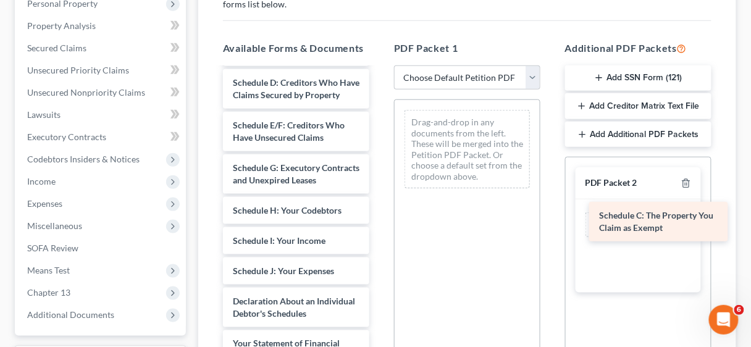
drag, startPoint x: 281, startPoint y: 98, endPoint x: 642, endPoint y: 220, distance: 381.2
click at [379, 220] on div "Schedule C: The Property You Claim as Exempt SIGNED PAGES-pdf Plan Calculations…" at bounding box center [296, 177] width 166 height 811
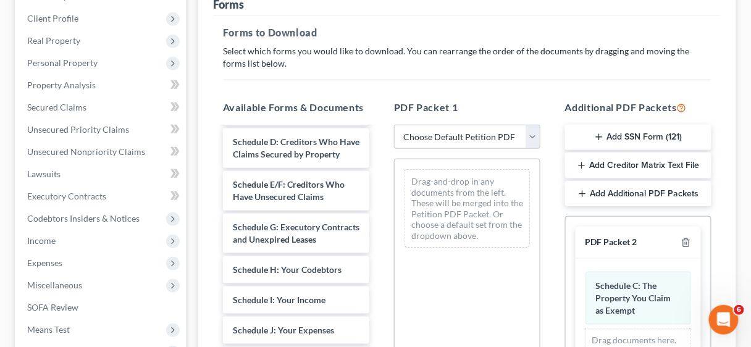
scroll to position [99, 0]
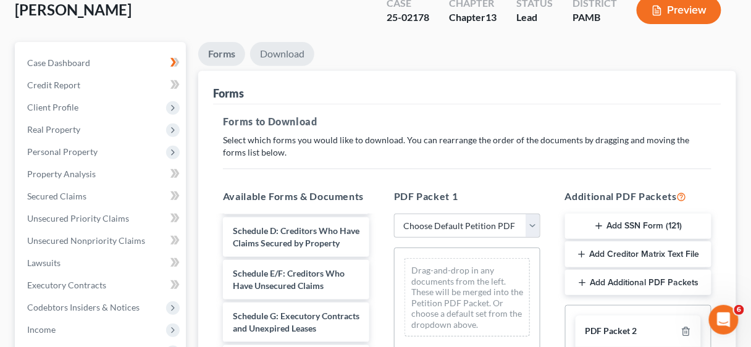
click at [275, 52] on link "Download" at bounding box center [282, 54] width 64 height 24
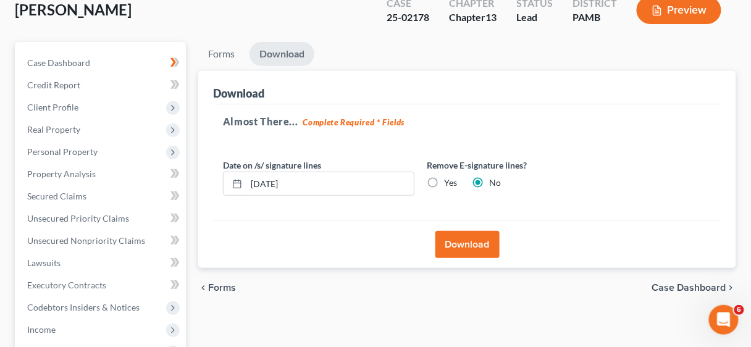
click at [468, 238] on button "Download" at bounding box center [467, 244] width 64 height 27
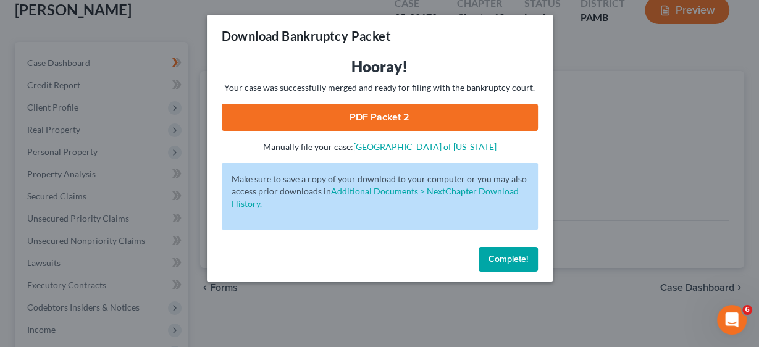
click at [390, 116] on link "PDF Packet 2" at bounding box center [380, 117] width 316 height 27
drag, startPoint x: 510, startPoint y: 253, endPoint x: 410, endPoint y: 245, distance: 100.4
click at [511, 254] on span "Complete!" at bounding box center [508, 259] width 40 height 10
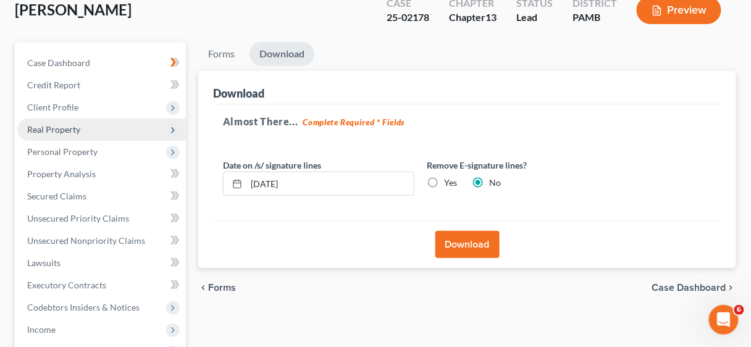
click at [50, 132] on span "Real Property" at bounding box center [53, 129] width 53 height 10
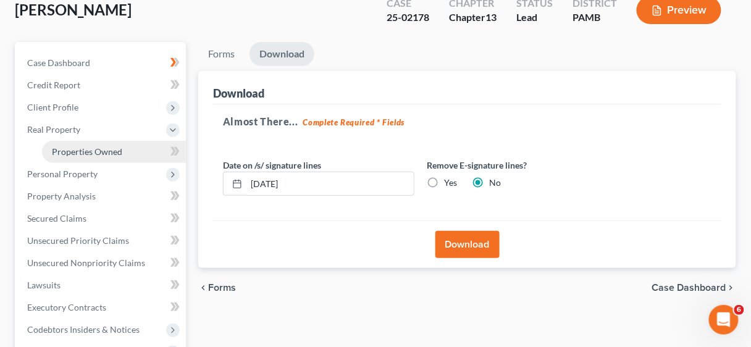
click at [85, 151] on span "Properties Owned" at bounding box center [87, 151] width 70 height 10
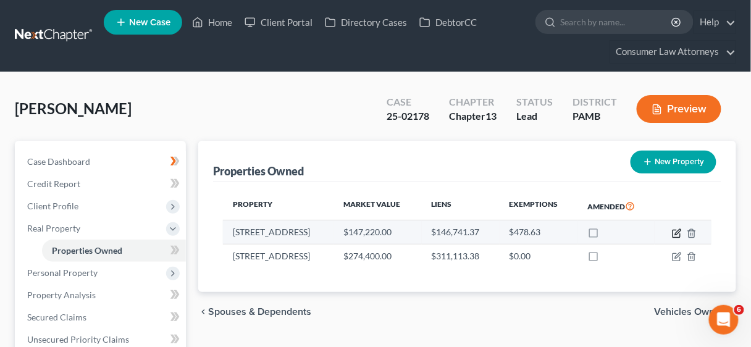
click at [674, 231] on icon "button" at bounding box center [677, 233] width 10 height 10
select select "39"
select select "66"
select select "0"
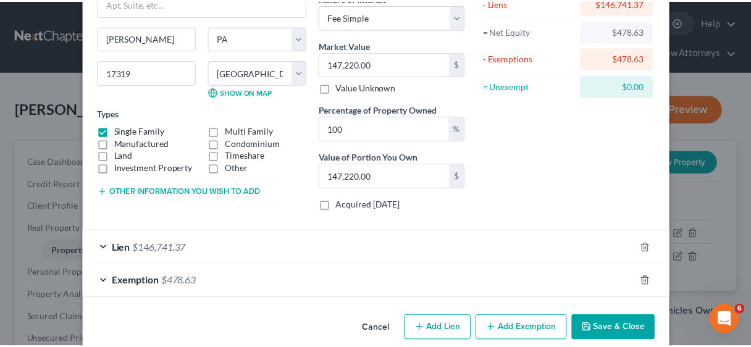
scroll to position [128, 0]
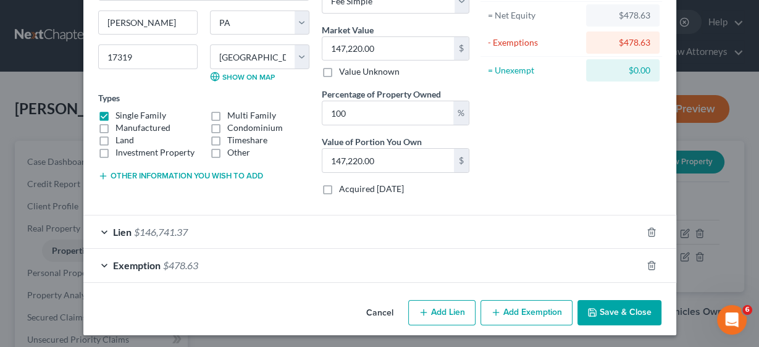
click at [618, 305] on button "Save & Close" at bounding box center [619, 313] width 84 height 26
